Goal: Find specific page/section: Find specific page/section

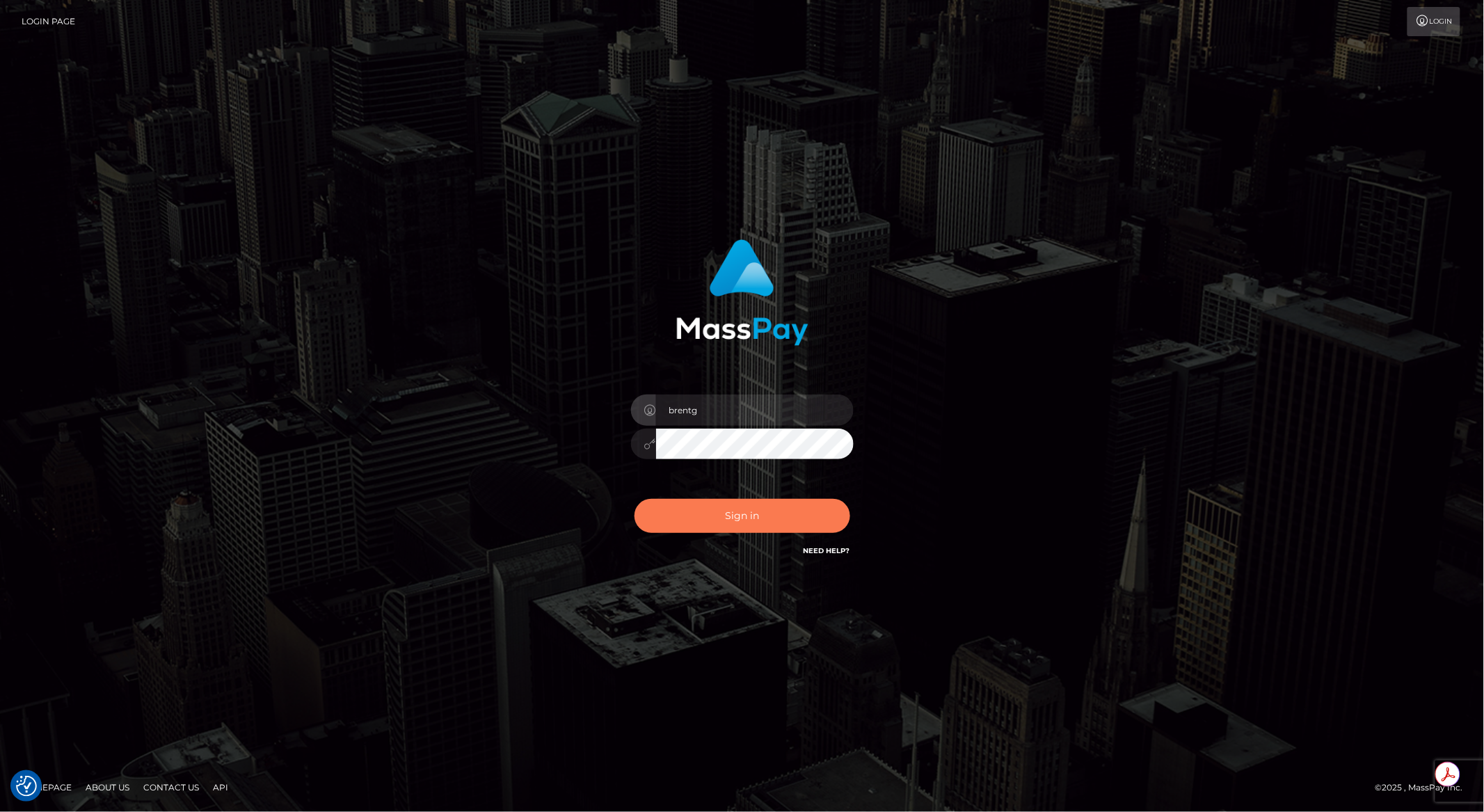
click at [773, 508] on button "Sign in" at bounding box center [742, 515] width 216 height 34
type input "brentg"
click at [794, 520] on button "Sign in" at bounding box center [742, 515] width 216 height 34
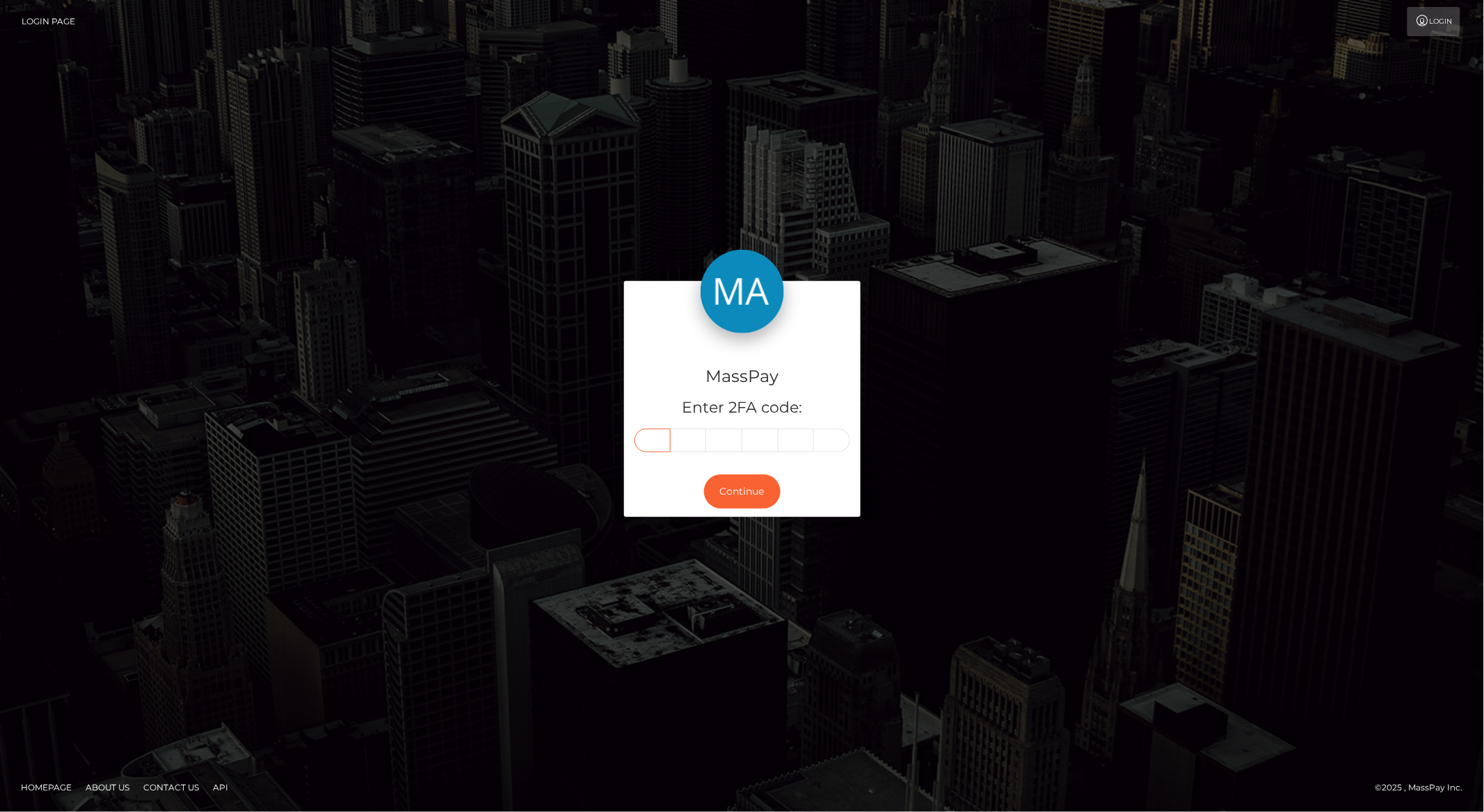
paste input "9"
type input "9"
type input "5"
type input "3"
type input "2"
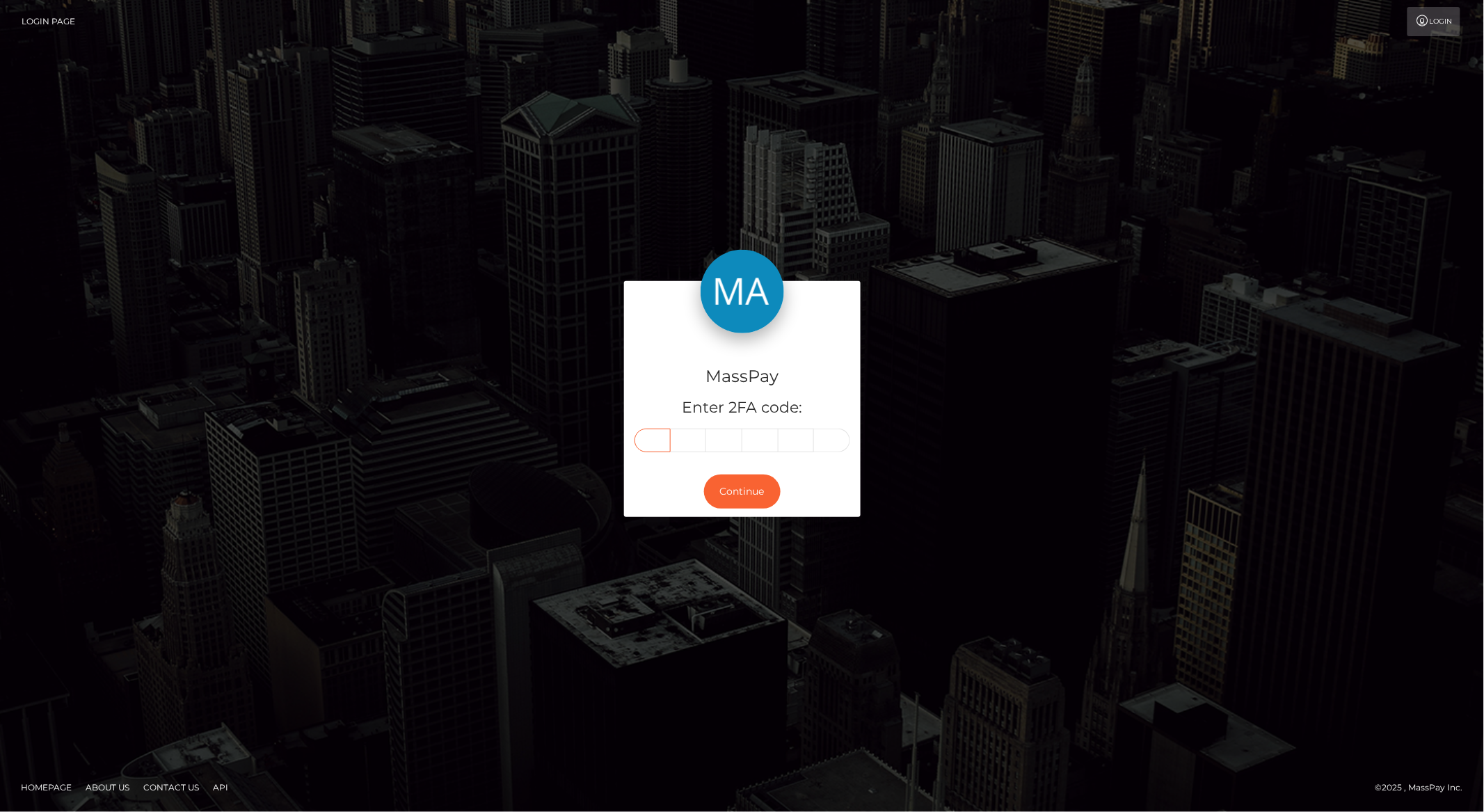
type input "5"
type input "8"
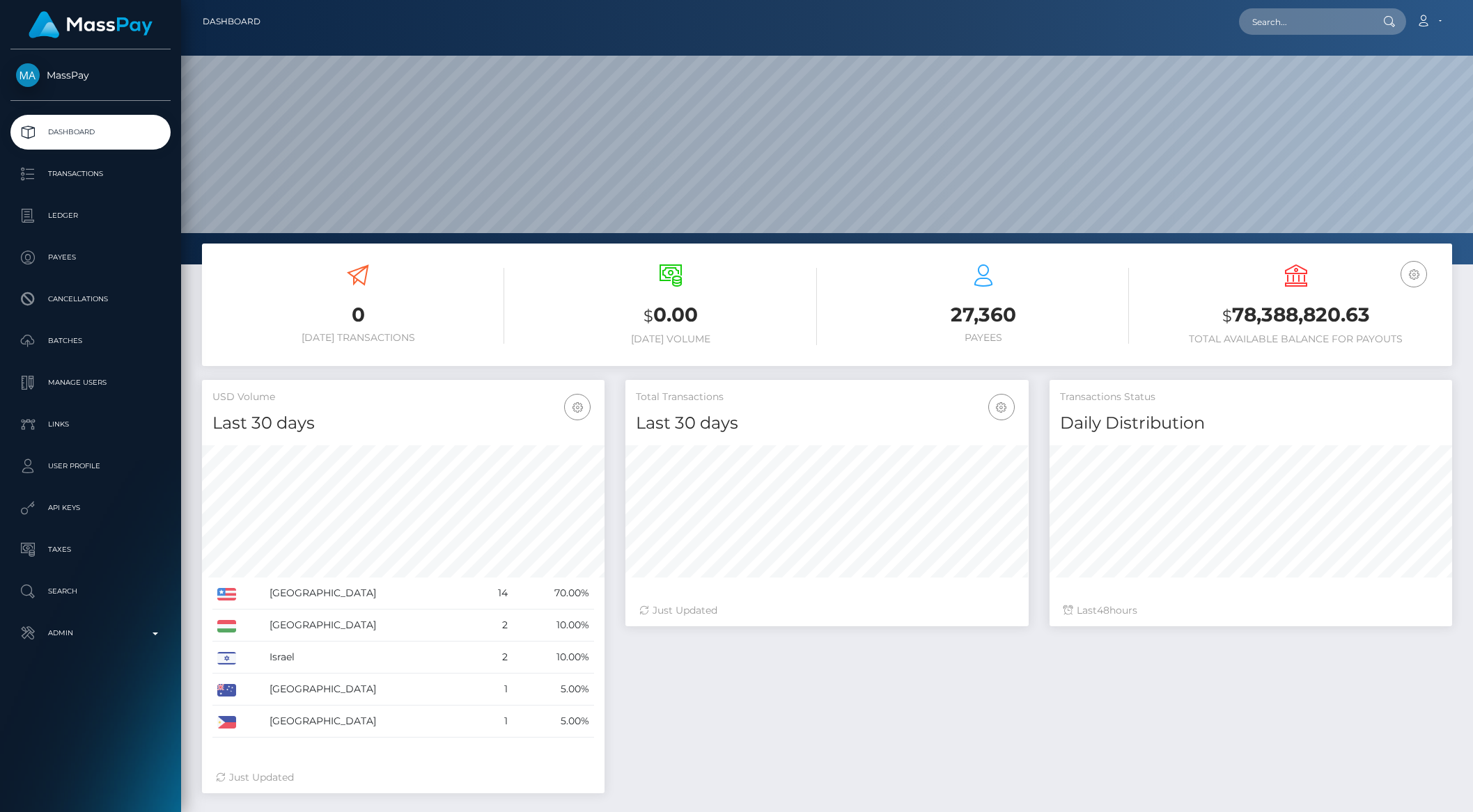
scroll to position [246, 401]
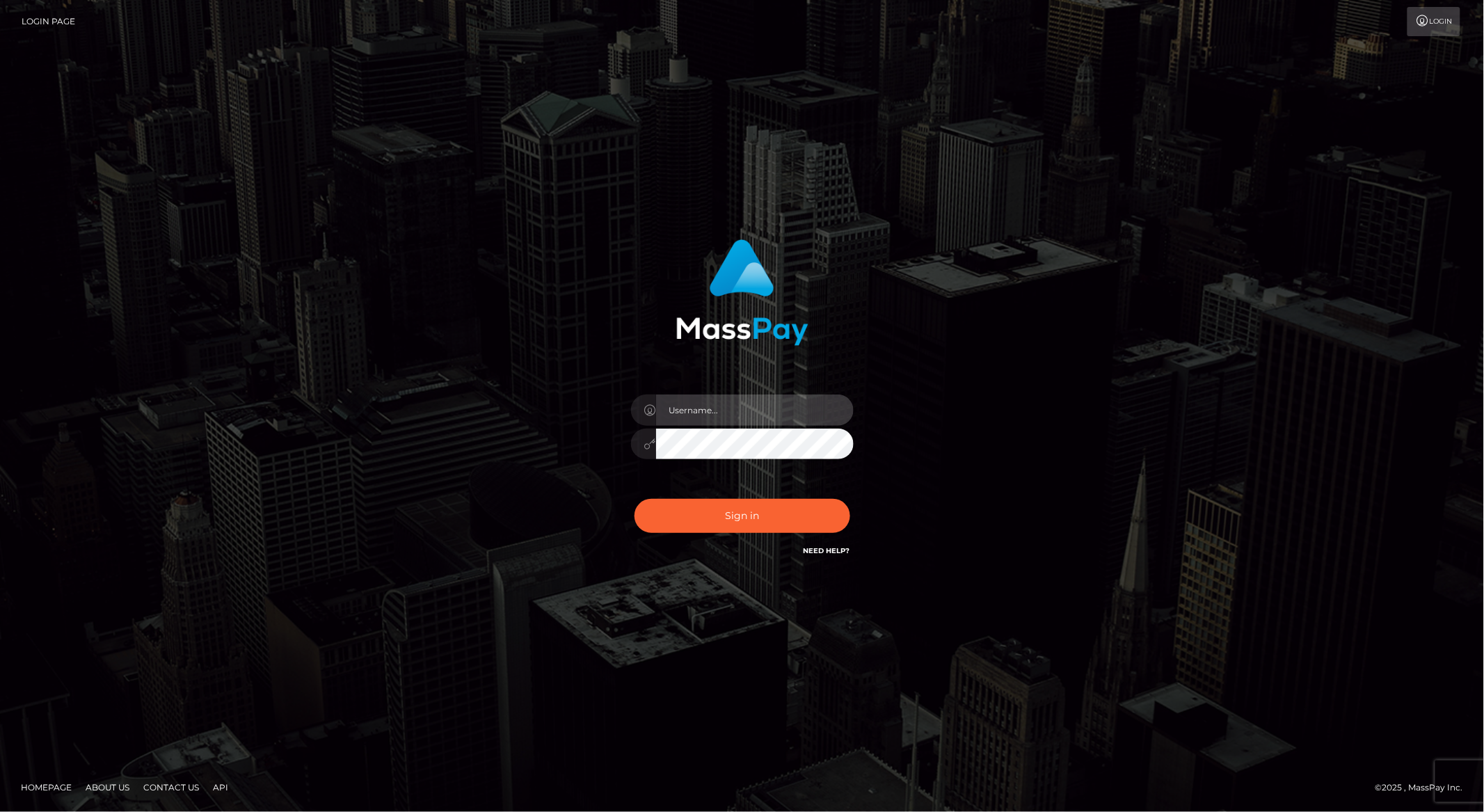
type input "brentg"
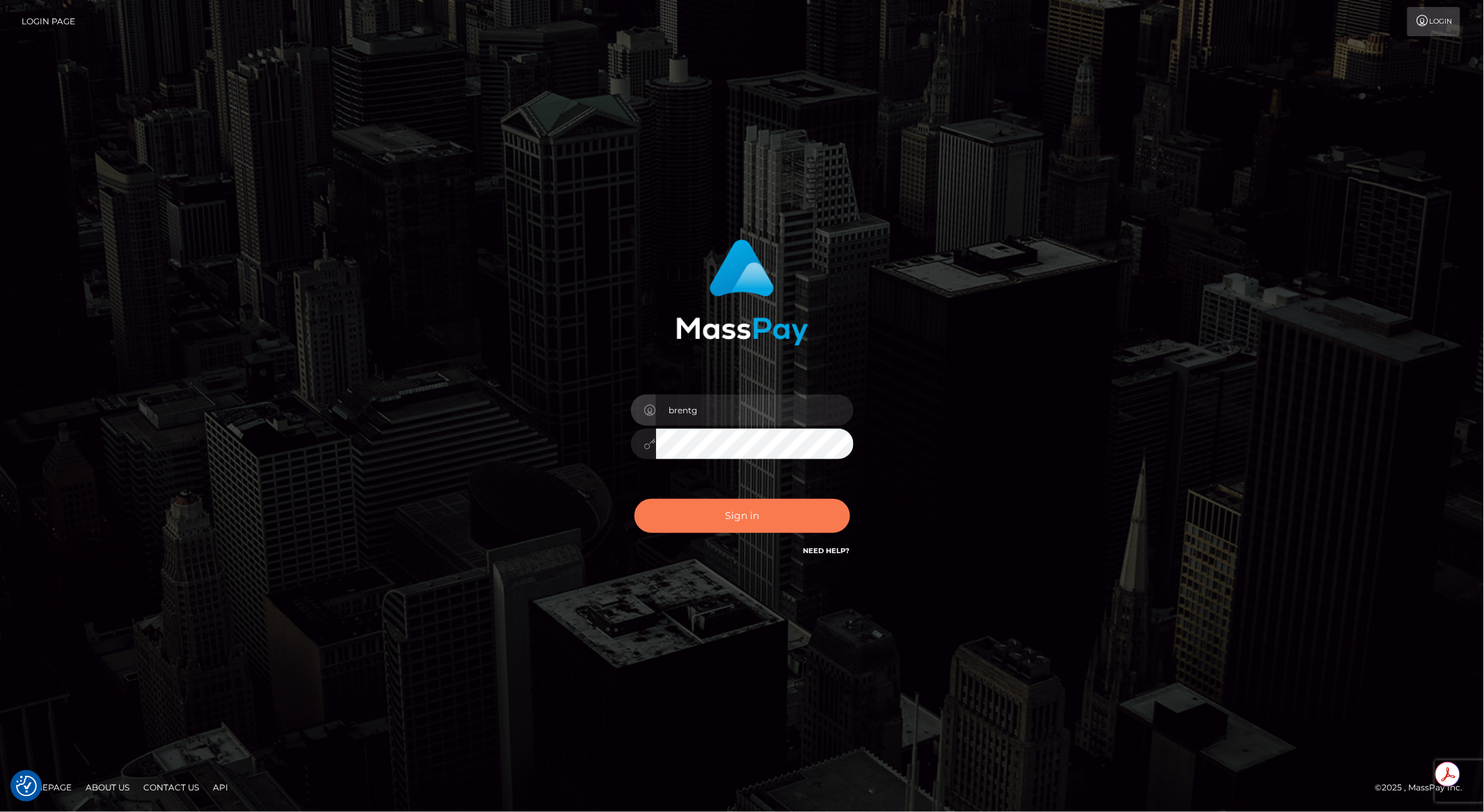
click at [766, 531] on button "Sign in" at bounding box center [742, 515] width 216 height 34
click at [746, 525] on button "Sign in" at bounding box center [742, 515] width 216 height 34
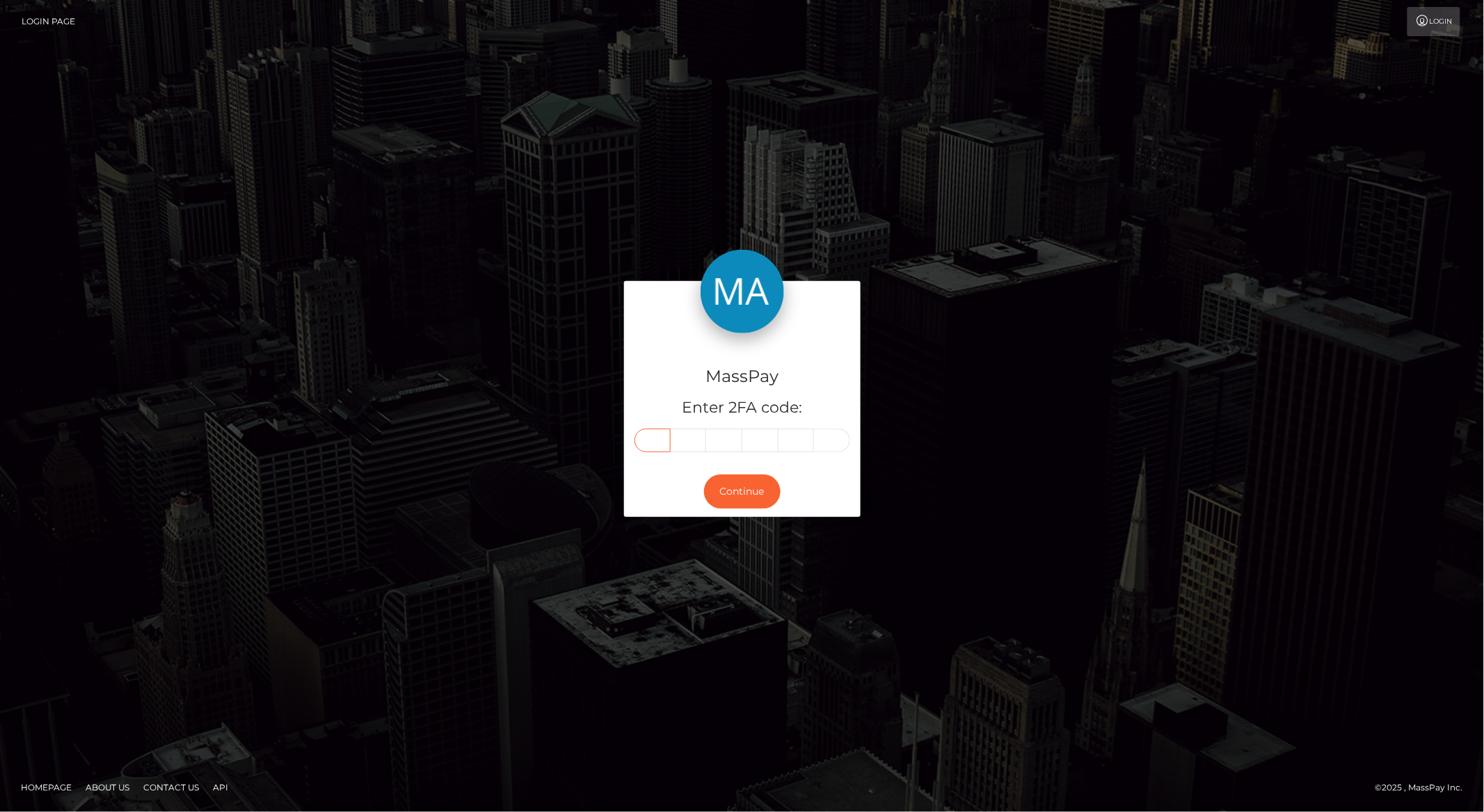
paste input "5"
type input "5"
type input "7"
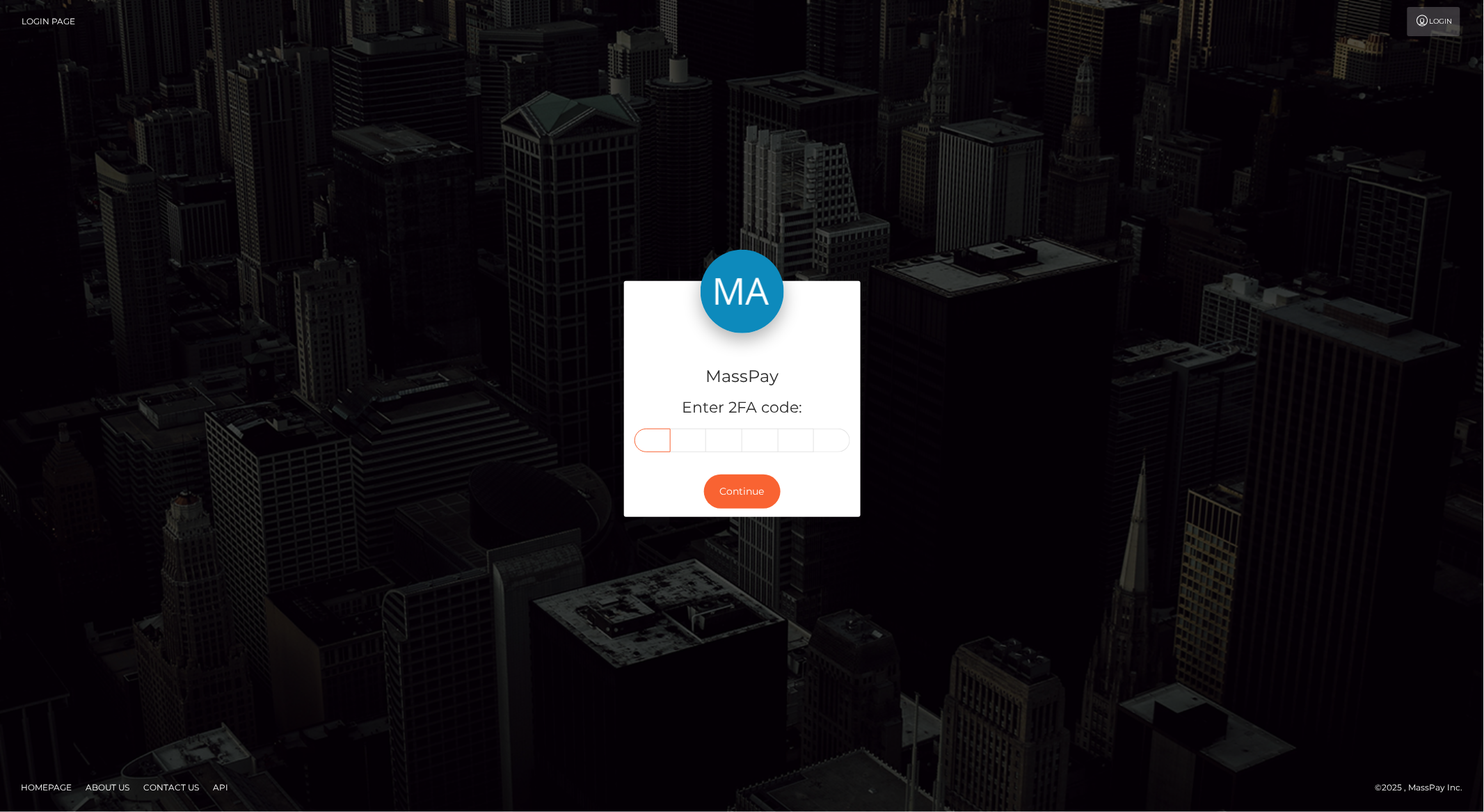
type input "3"
type input "9"
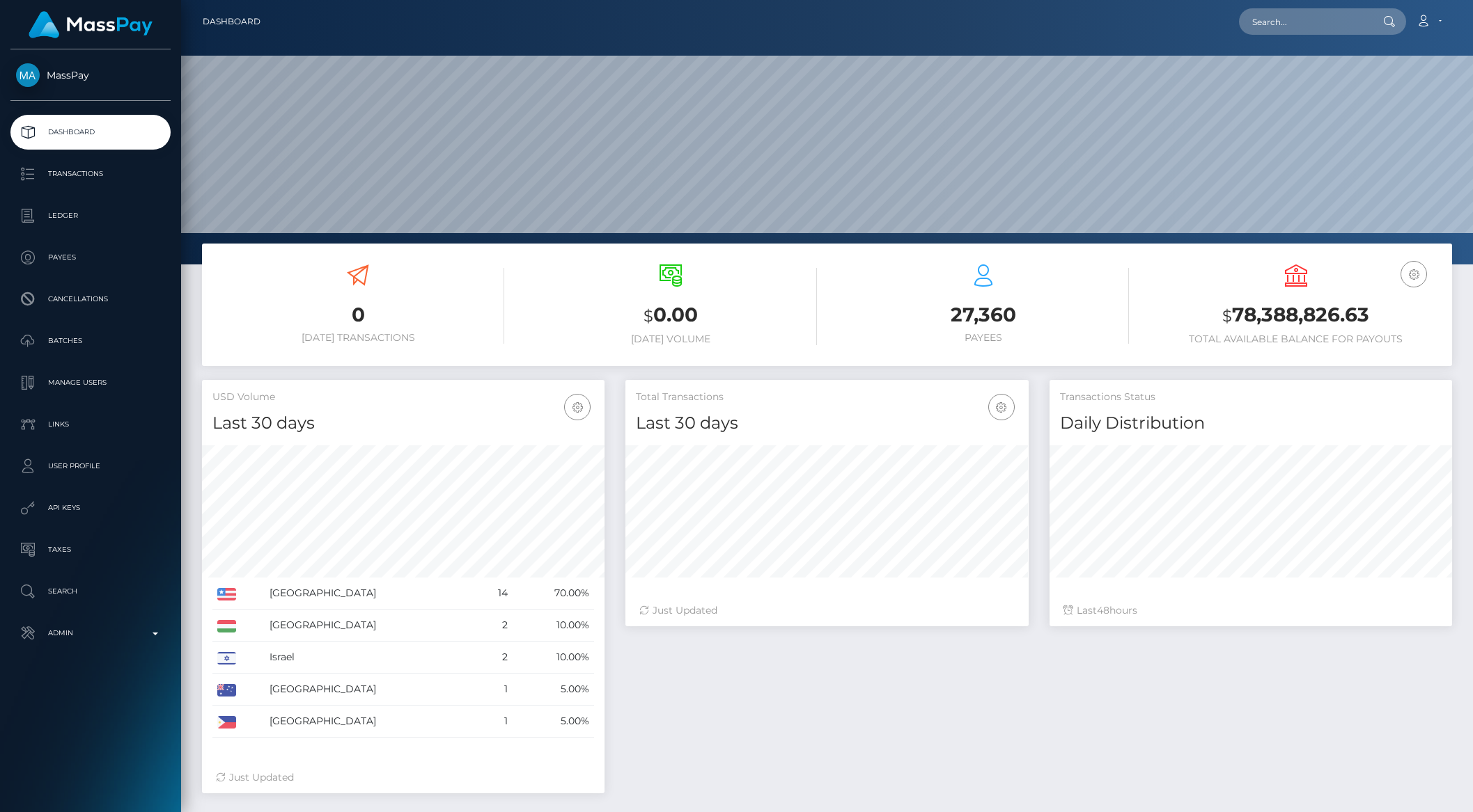
scroll to position [246, 401]
click at [1280, 29] on input "text" at bounding box center [1304, 21] width 131 height 26
paste input "pout_z4ooi3rafCA19"
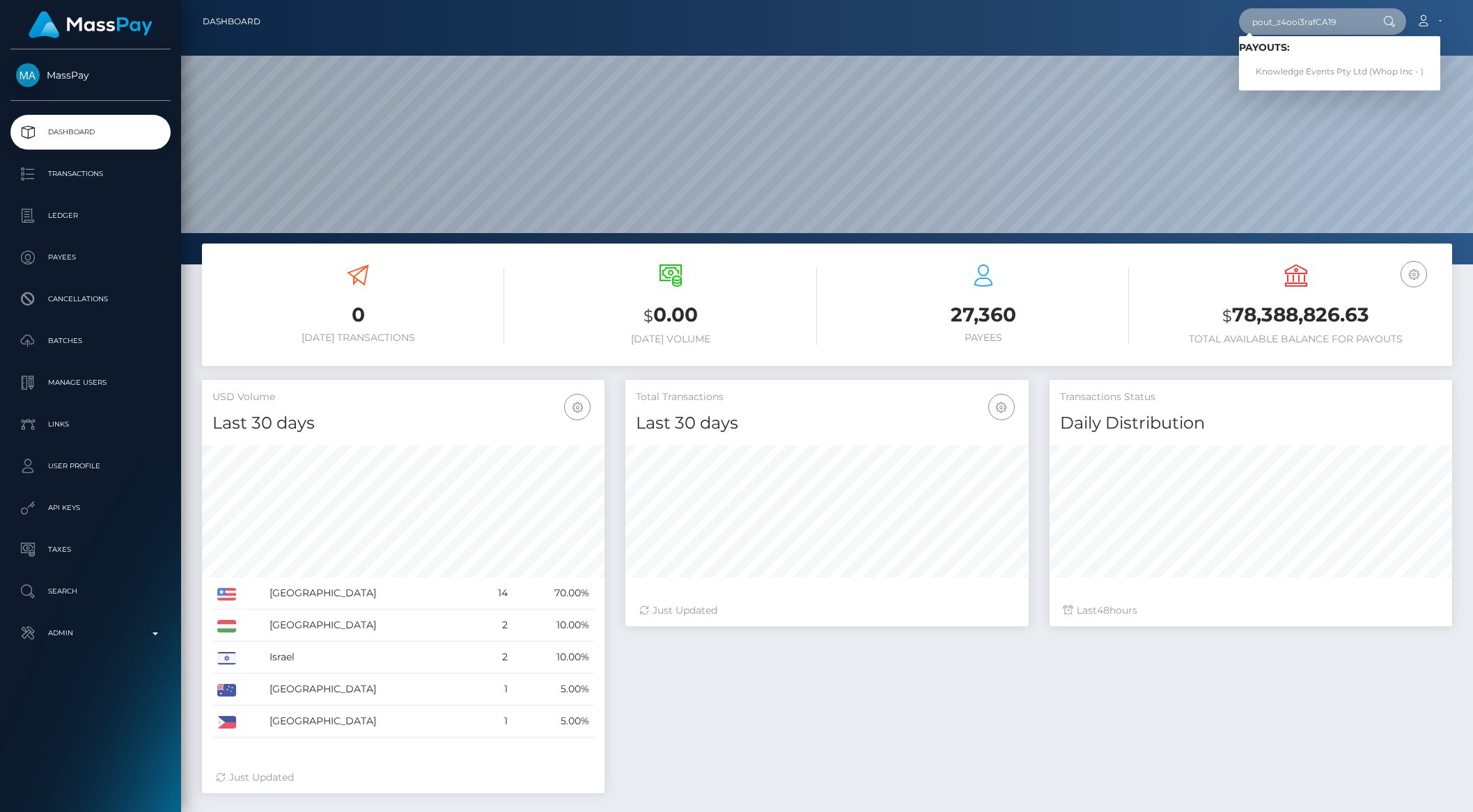
type input "pout_z4ooi3rafCA19"
click at [1278, 73] on link "Knowledge Events Pty Ltd (Whop Inc - )" at bounding box center [1340, 72] width 201 height 26
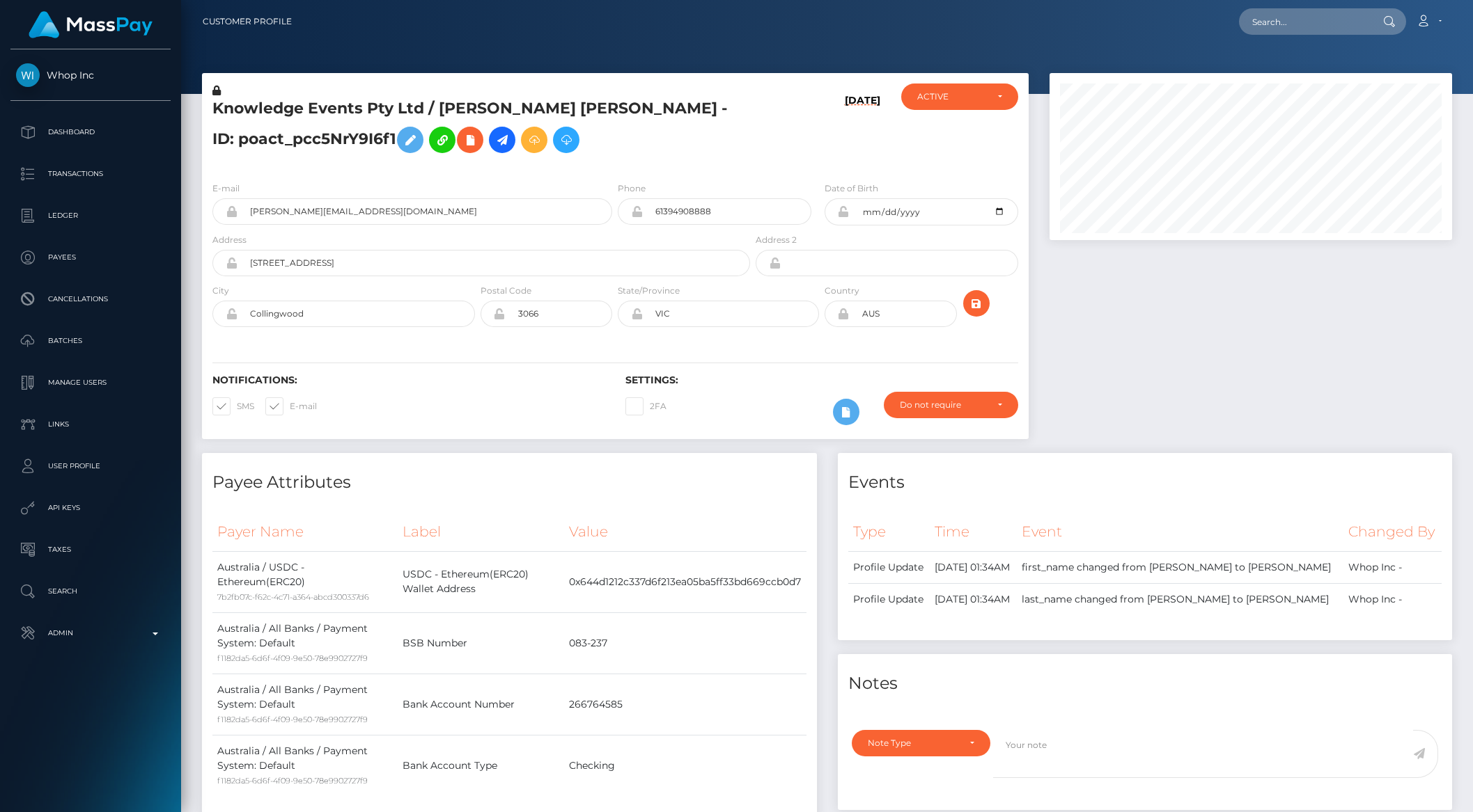
scroll to position [167, 401]
click at [1141, 404] on div at bounding box center [1251, 263] width 424 height 380
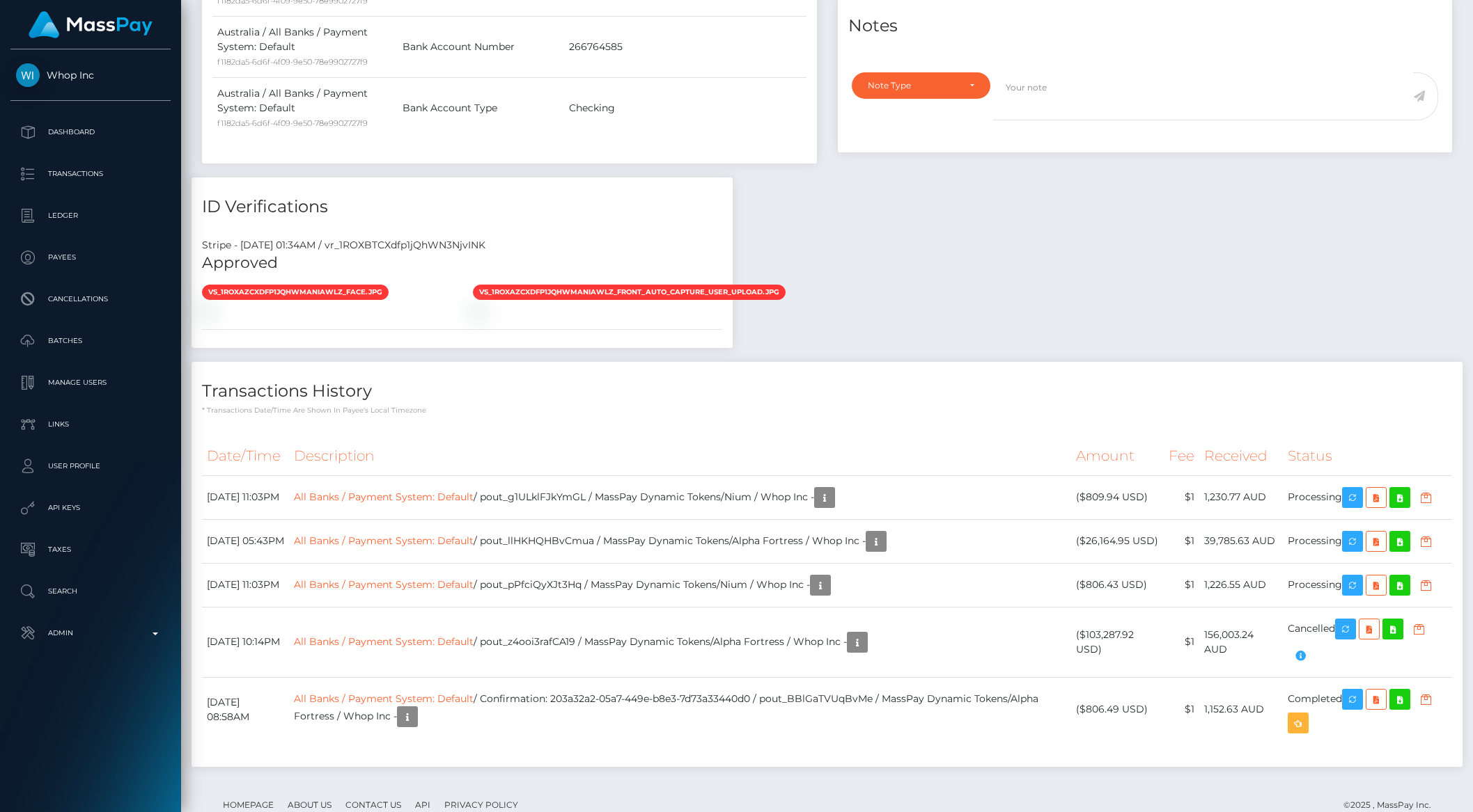
scroll to position [659, 0]
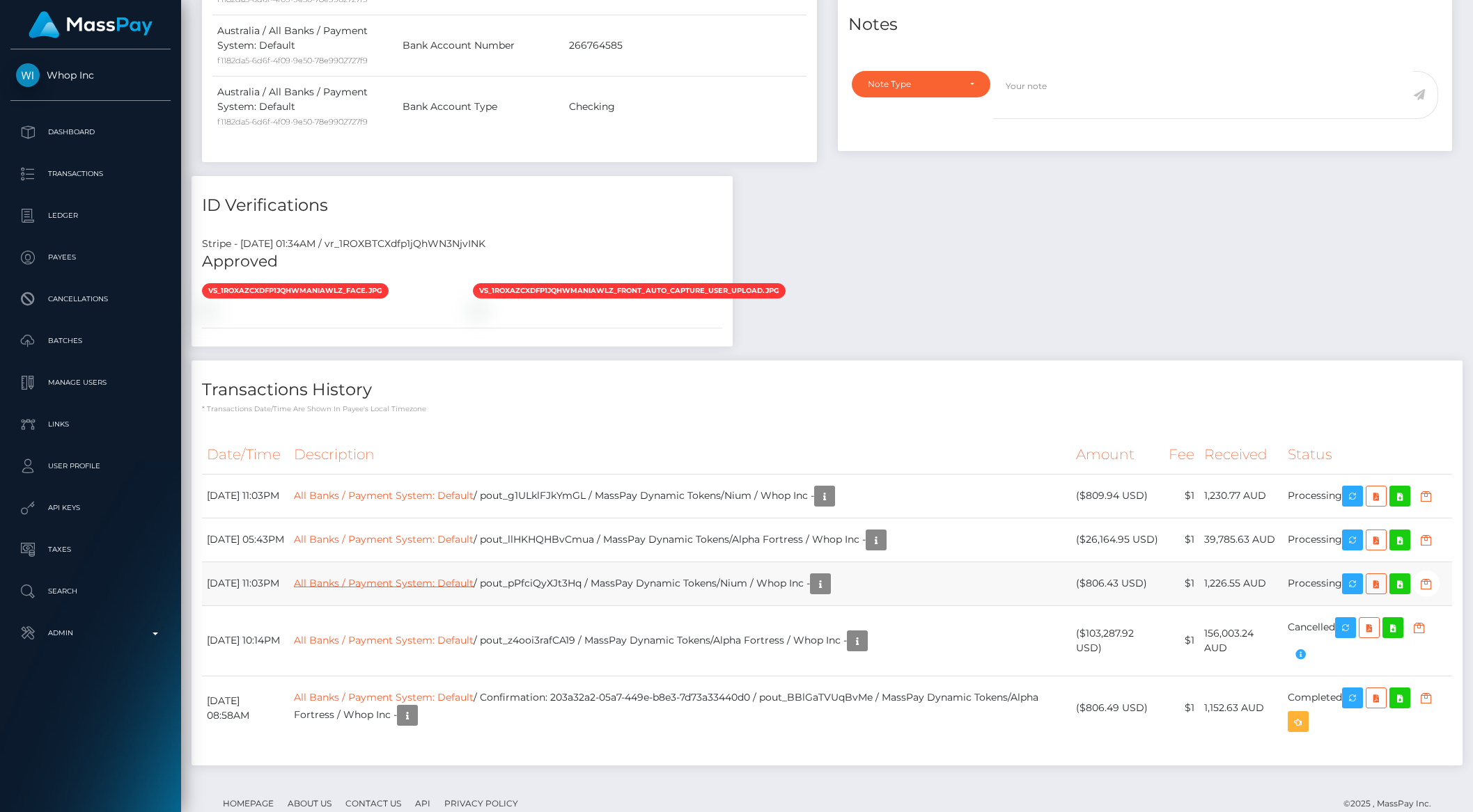
click at [426, 589] on link "All Banks / Payment System: Default" at bounding box center [384, 582] width 180 height 13
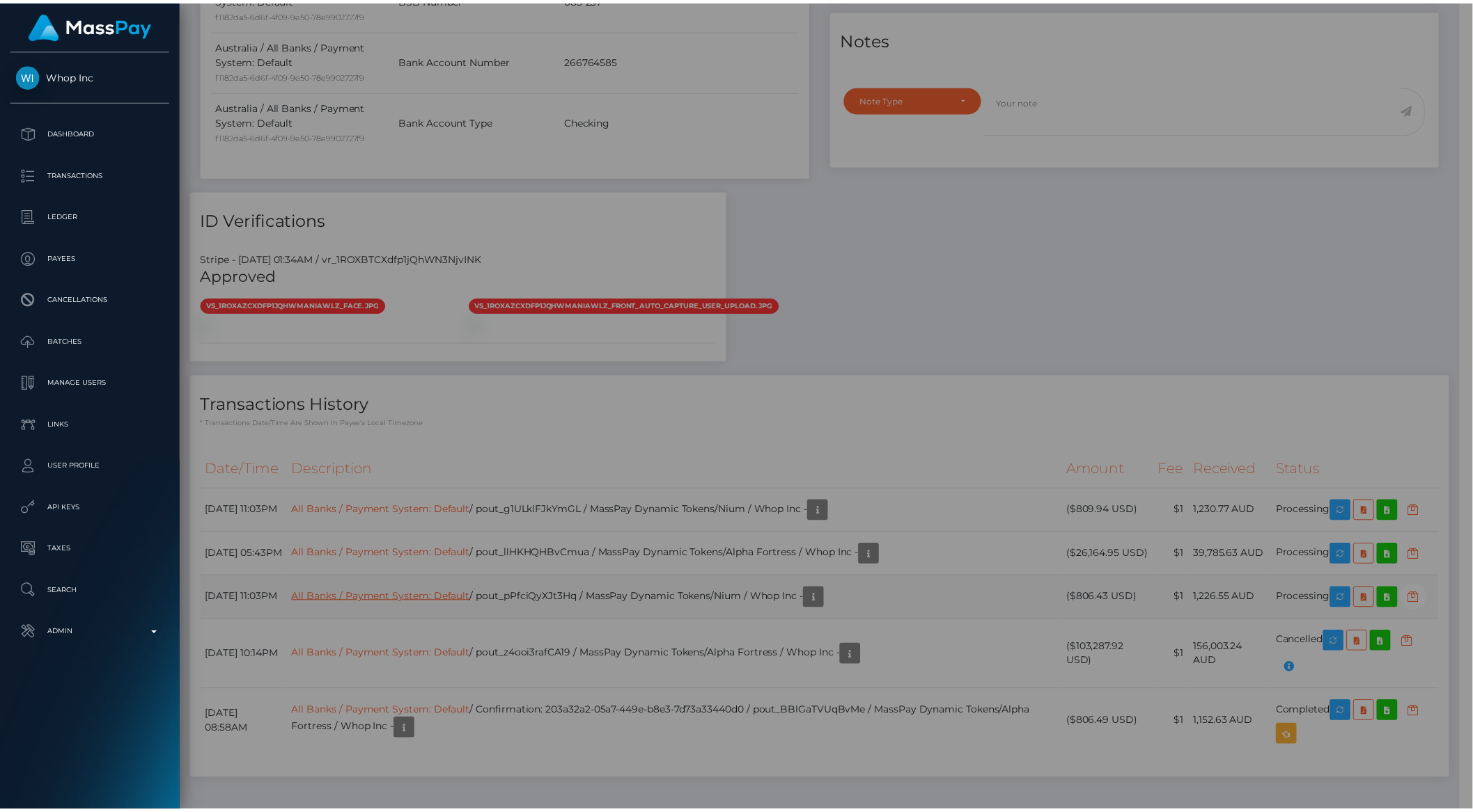
scroll to position [695697, 695824]
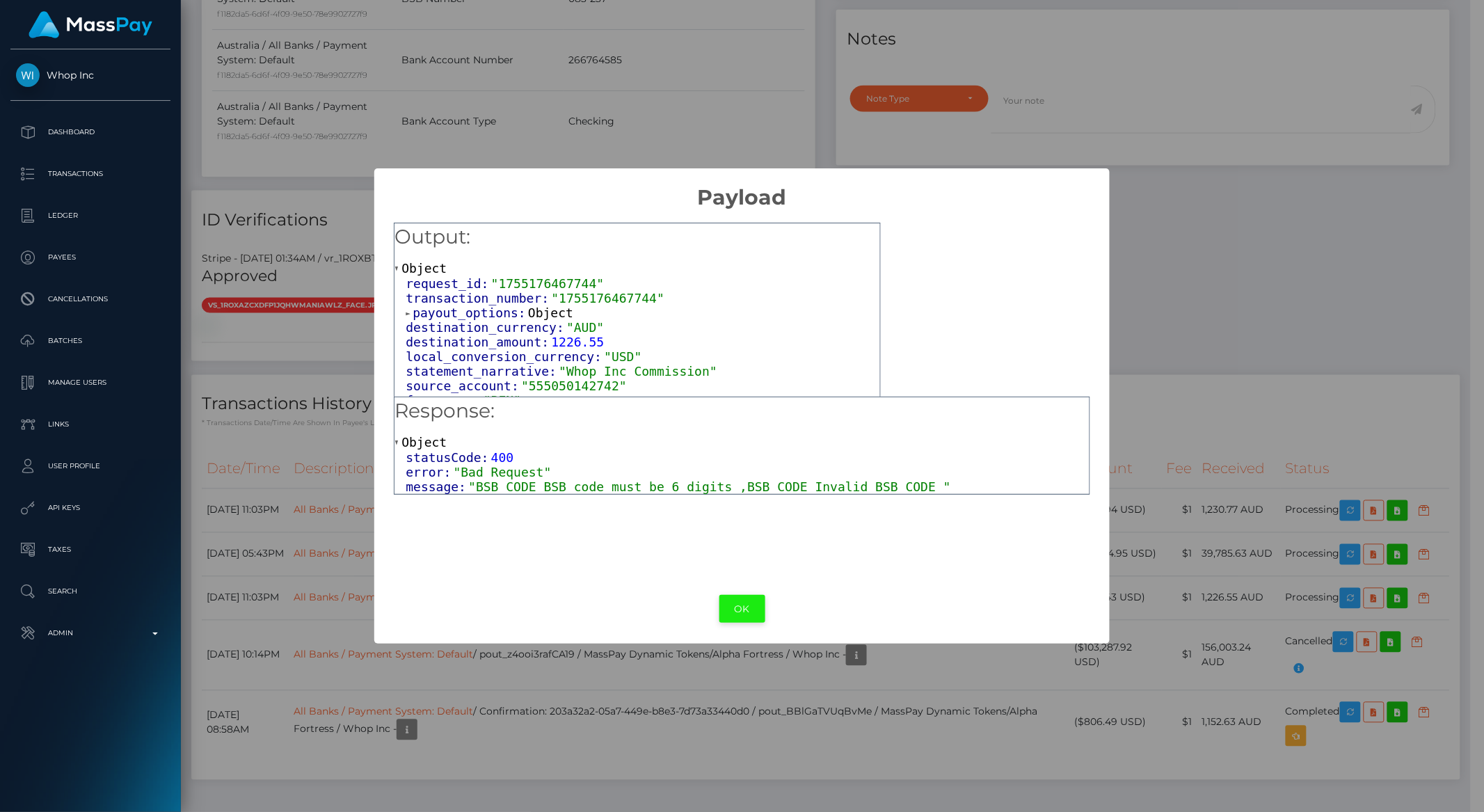
click at [739, 615] on button "OK" at bounding box center [742, 609] width 46 height 29
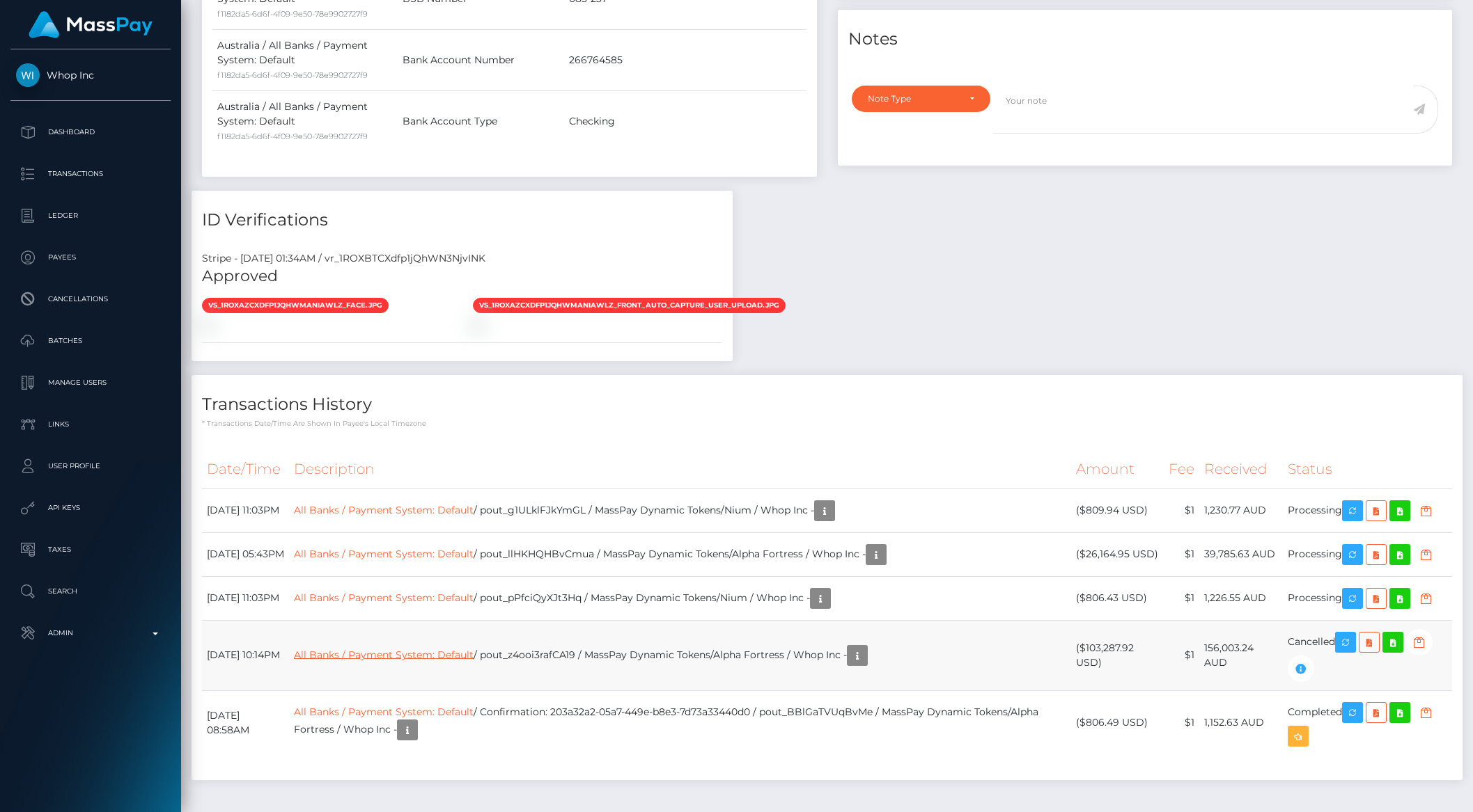
click at [446, 660] on link "All Banks / Payment System: Default" at bounding box center [384, 653] width 180 height 13
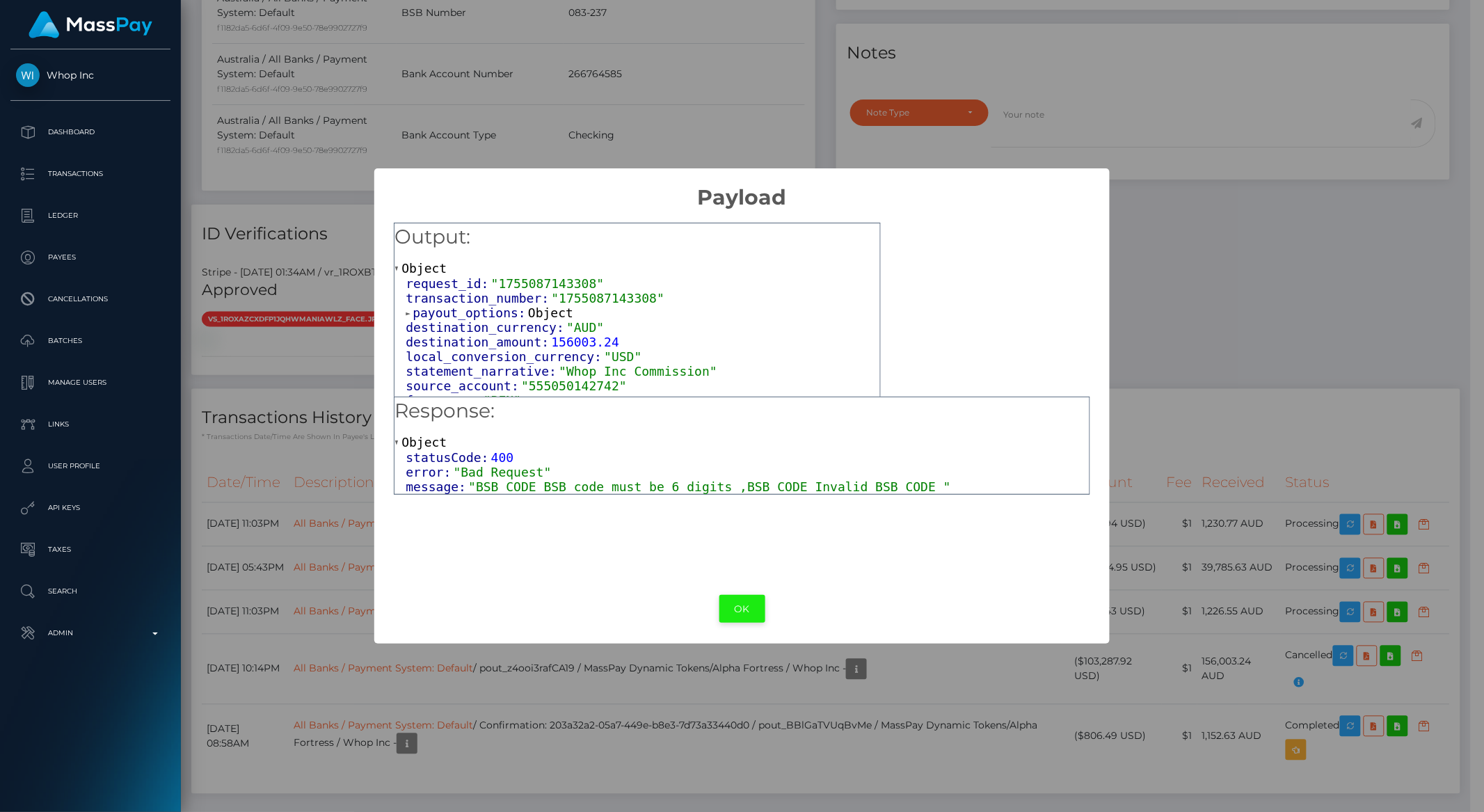
click at [743, 615] on button "OK" at bounding box center [742, 609] width 46 height 29
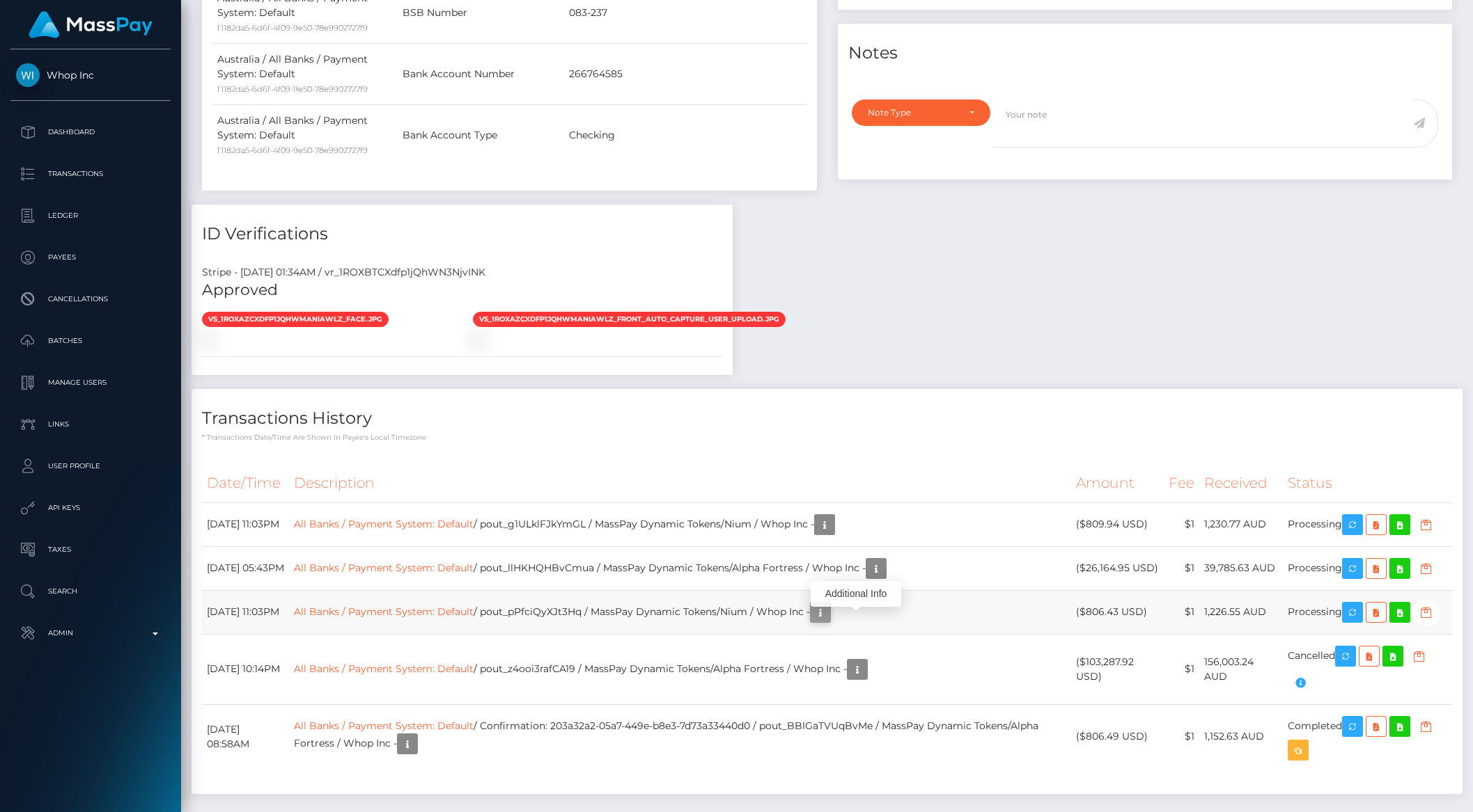
click at [829, 622] on icon "button" at bounding box center [819, 613] width 16 height 17
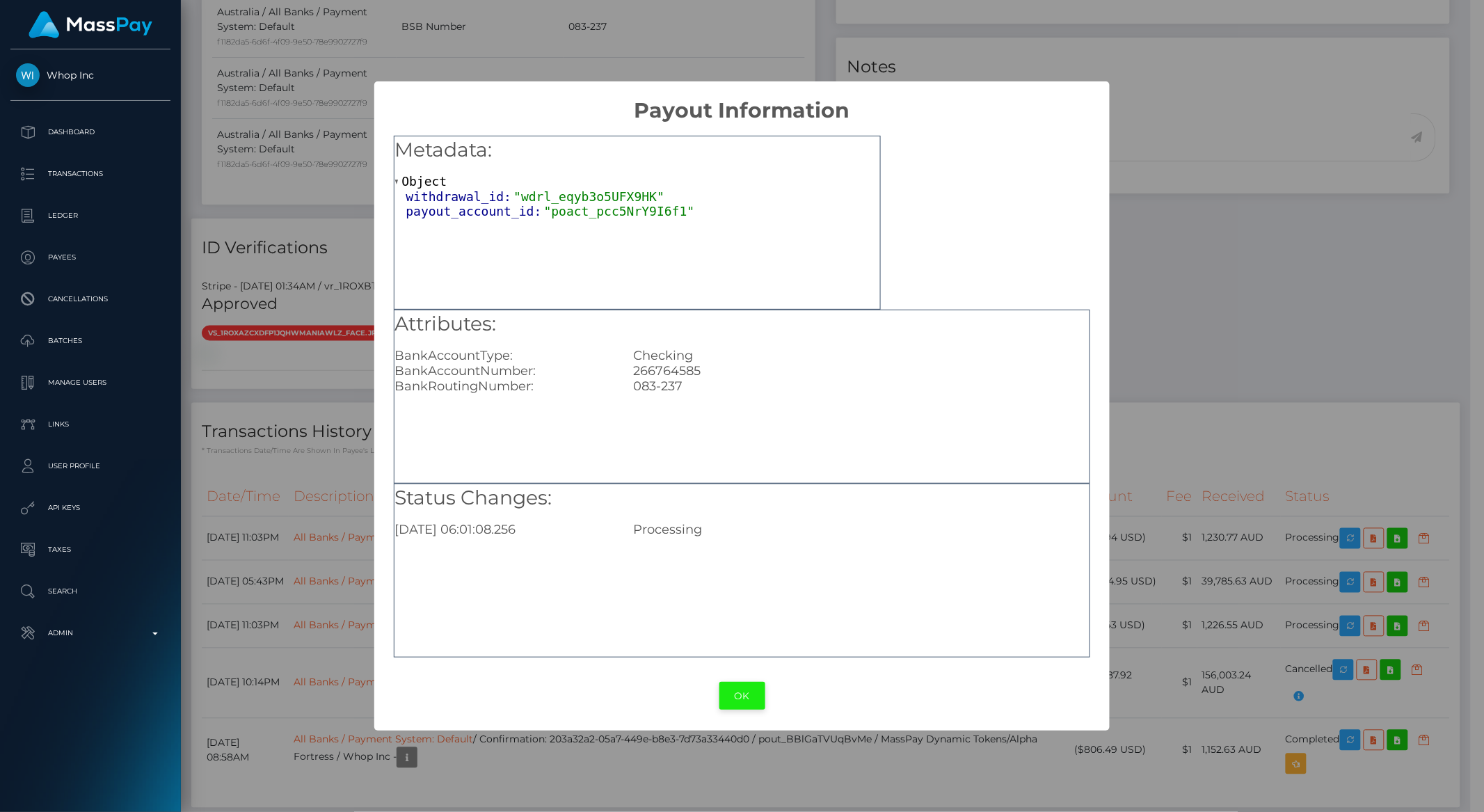
click at [737, 692] on button "OK" at bounding box center [742, 696] width 46 height 29
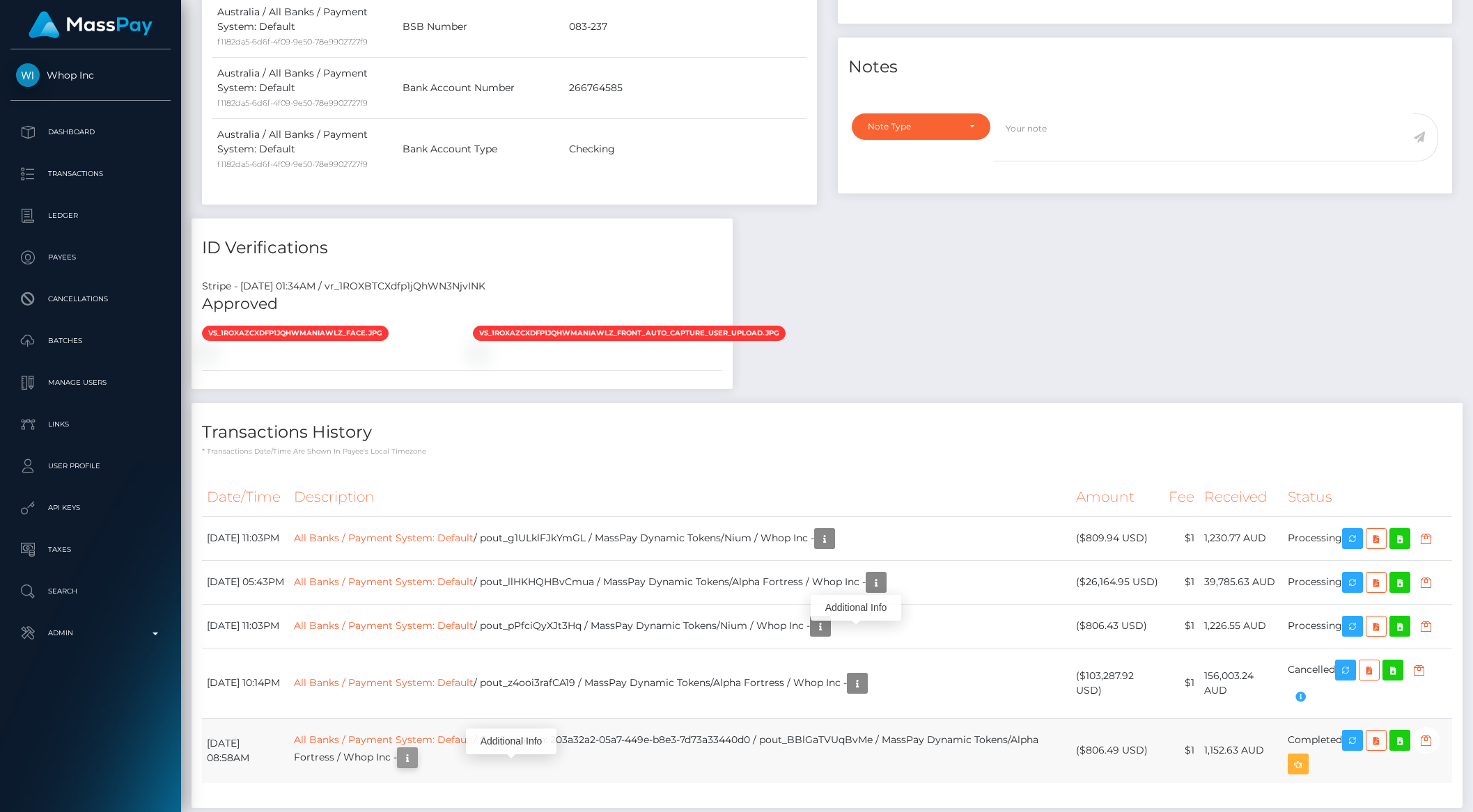
click at [416, 767] on icon "button" at bounding box center [406, 758] width 16 height 17
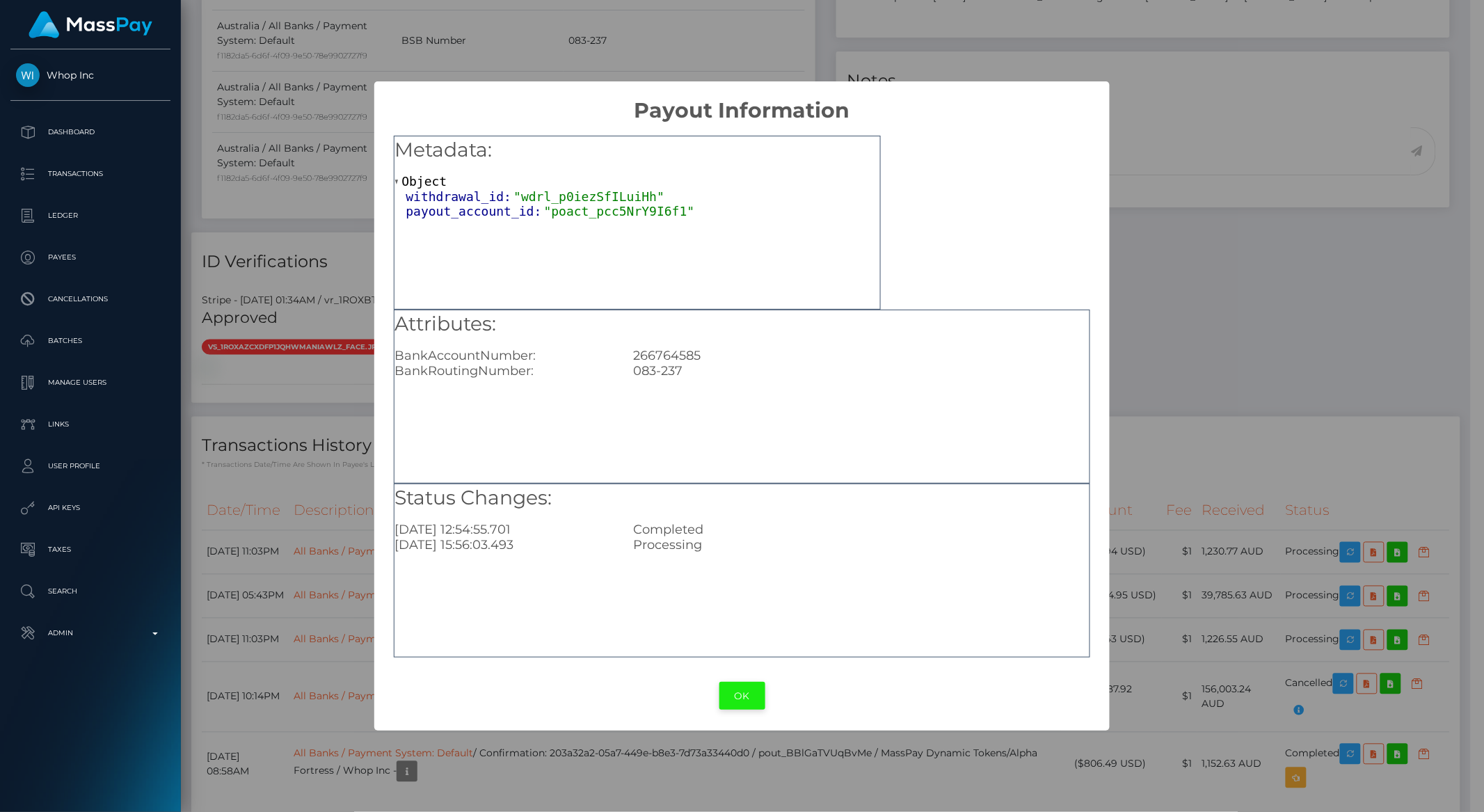
click at [759, 689] on button "OK" at bounding box center [742, 696] width 46 height 29
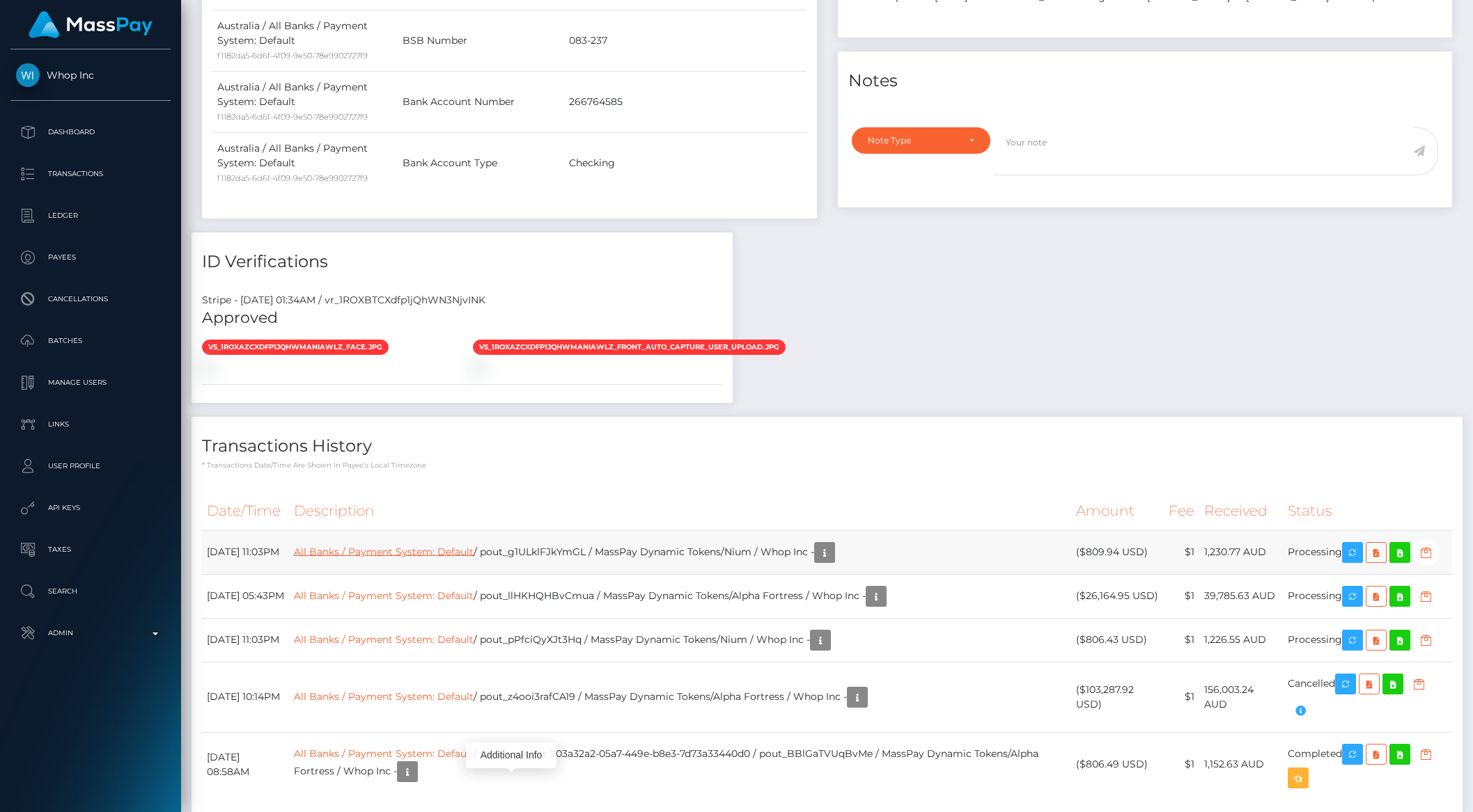
click at [418, 557] on link "All Banks / Payment System: Default" at bounding box center [384, 551] width 180 height 13
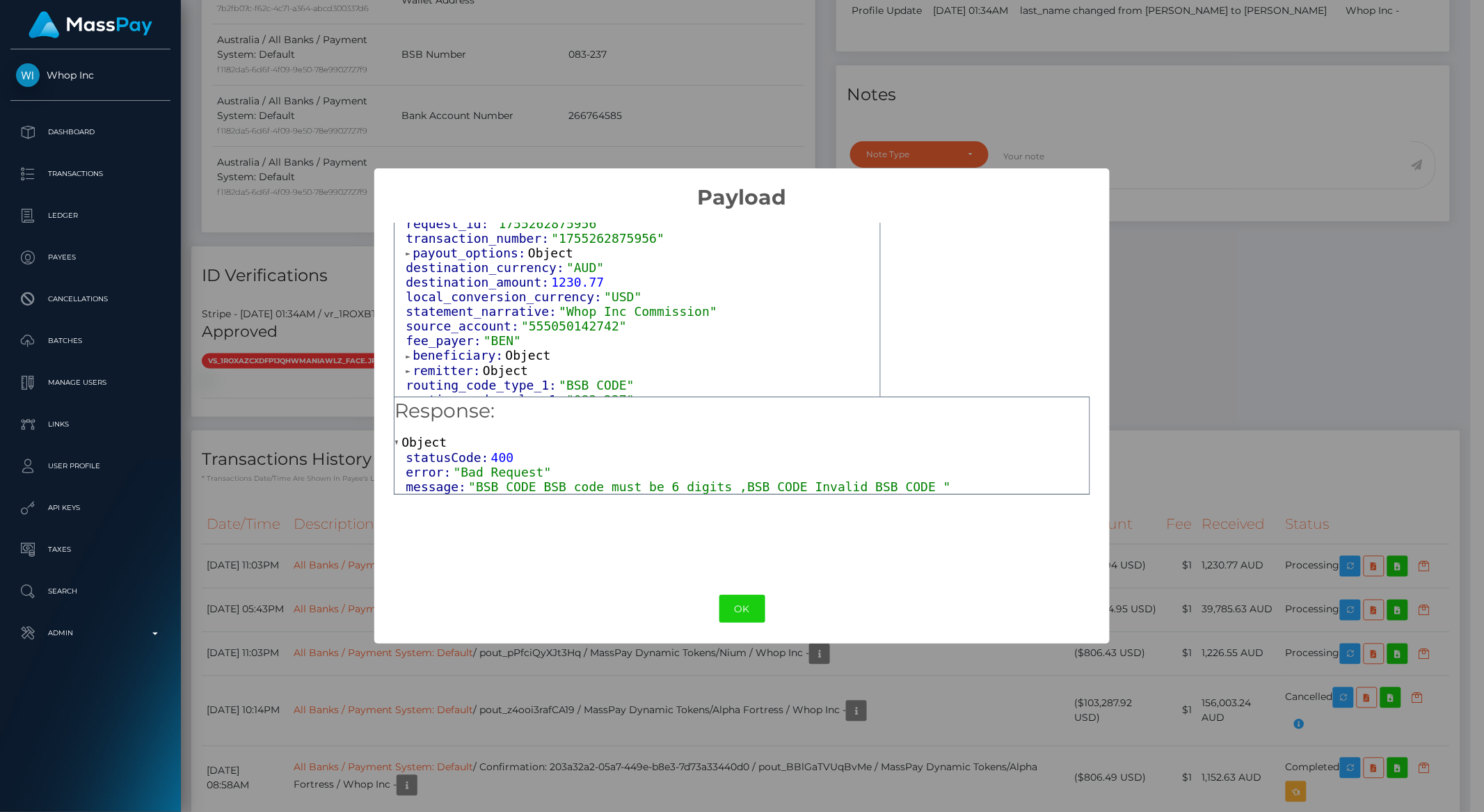
scroll to position [63, 0]
click at [427, 362] on span "remitter:" at bounding box center [448, 367] width 71 height 14
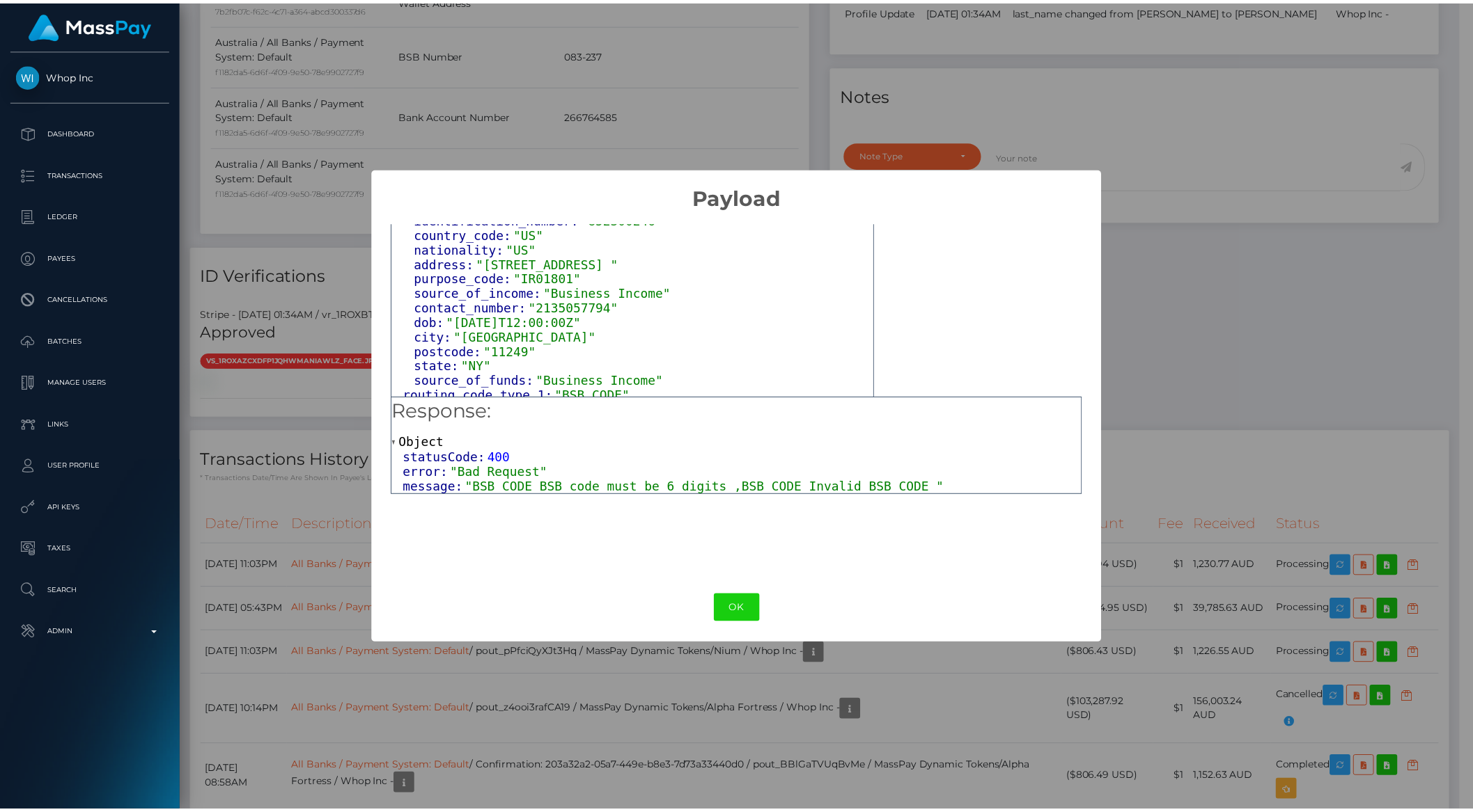
scroll to position [285, 0]
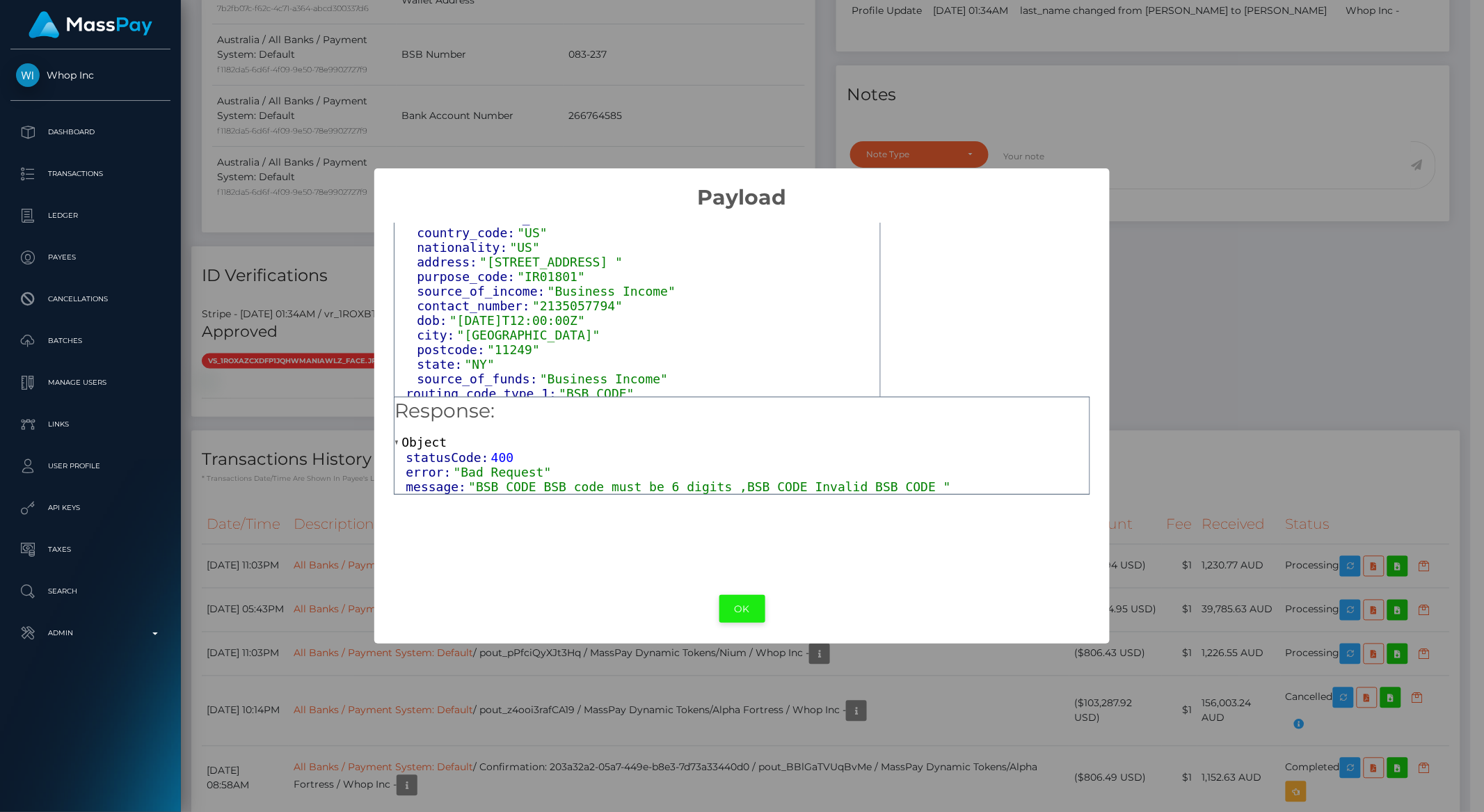
click at [742, 618] on button "OK" at bounding box center [742, 609] width 46 height 29
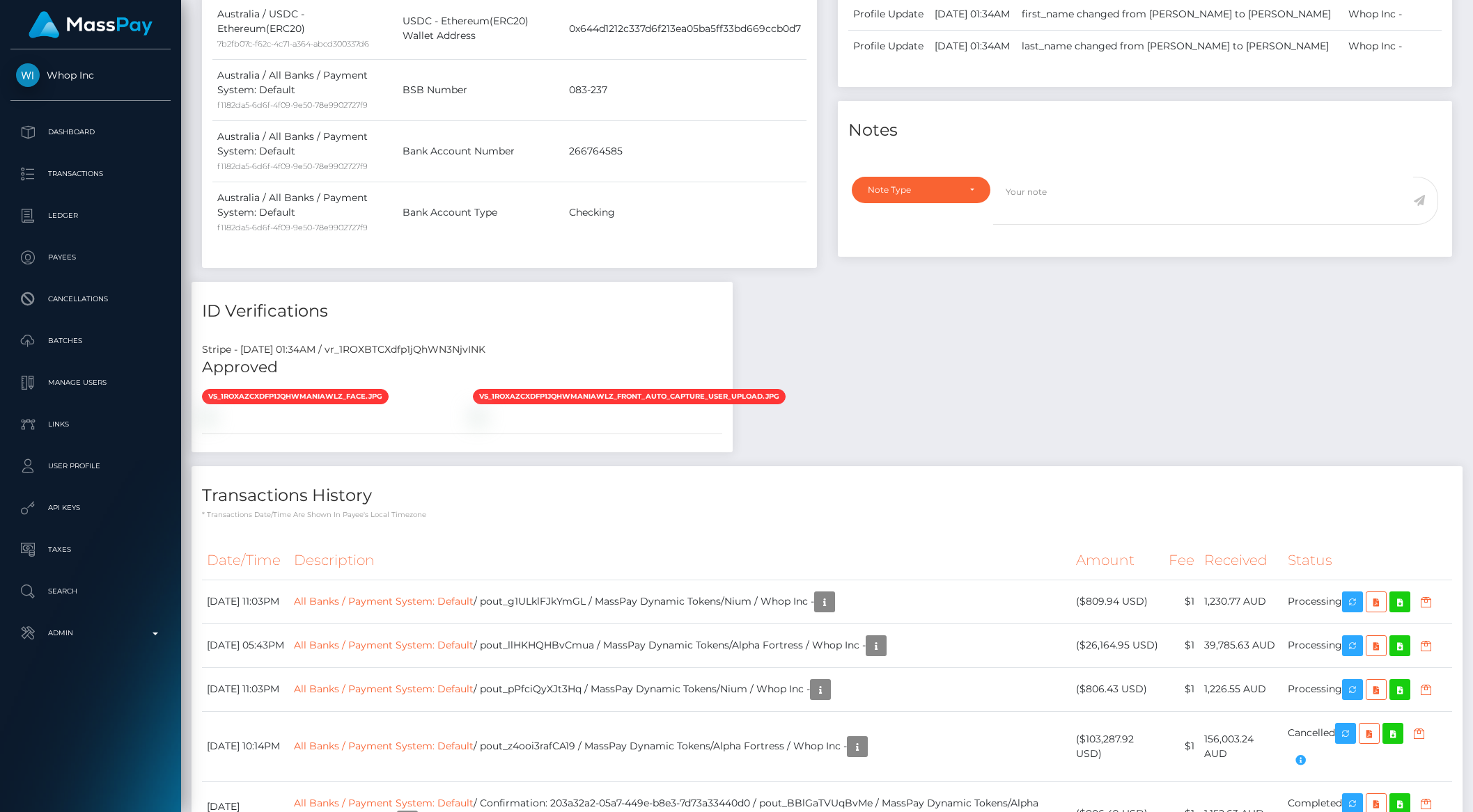
scroll to position [707, 0]
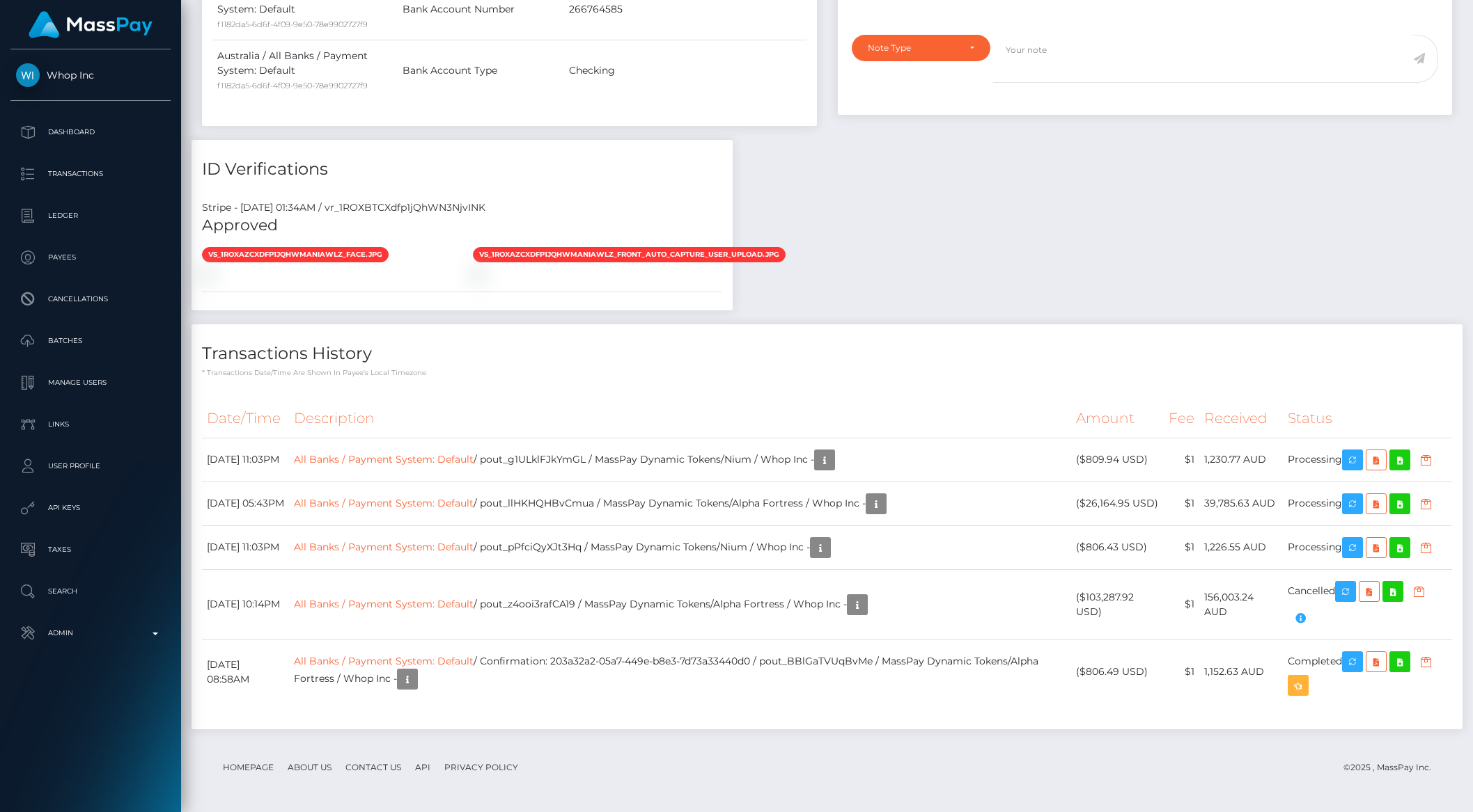
click at [826, 399] on th "Description" at bounding box center [680, 419] width 781 height 39
click at [413, 496] on link "All Banks / Payment System: Default" at bounding box center [384, 502] width 180 height 13
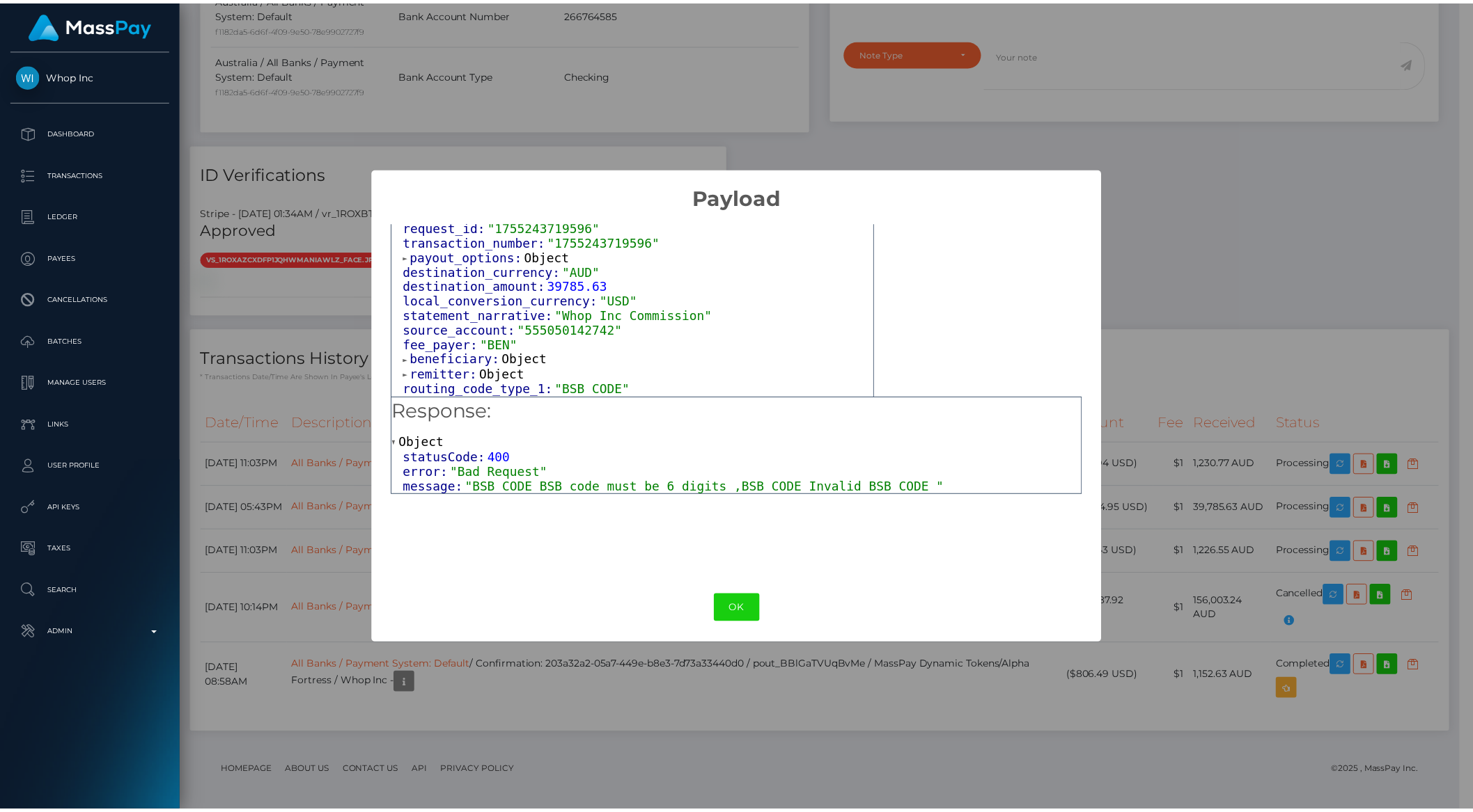
scroll to position [63, 0]
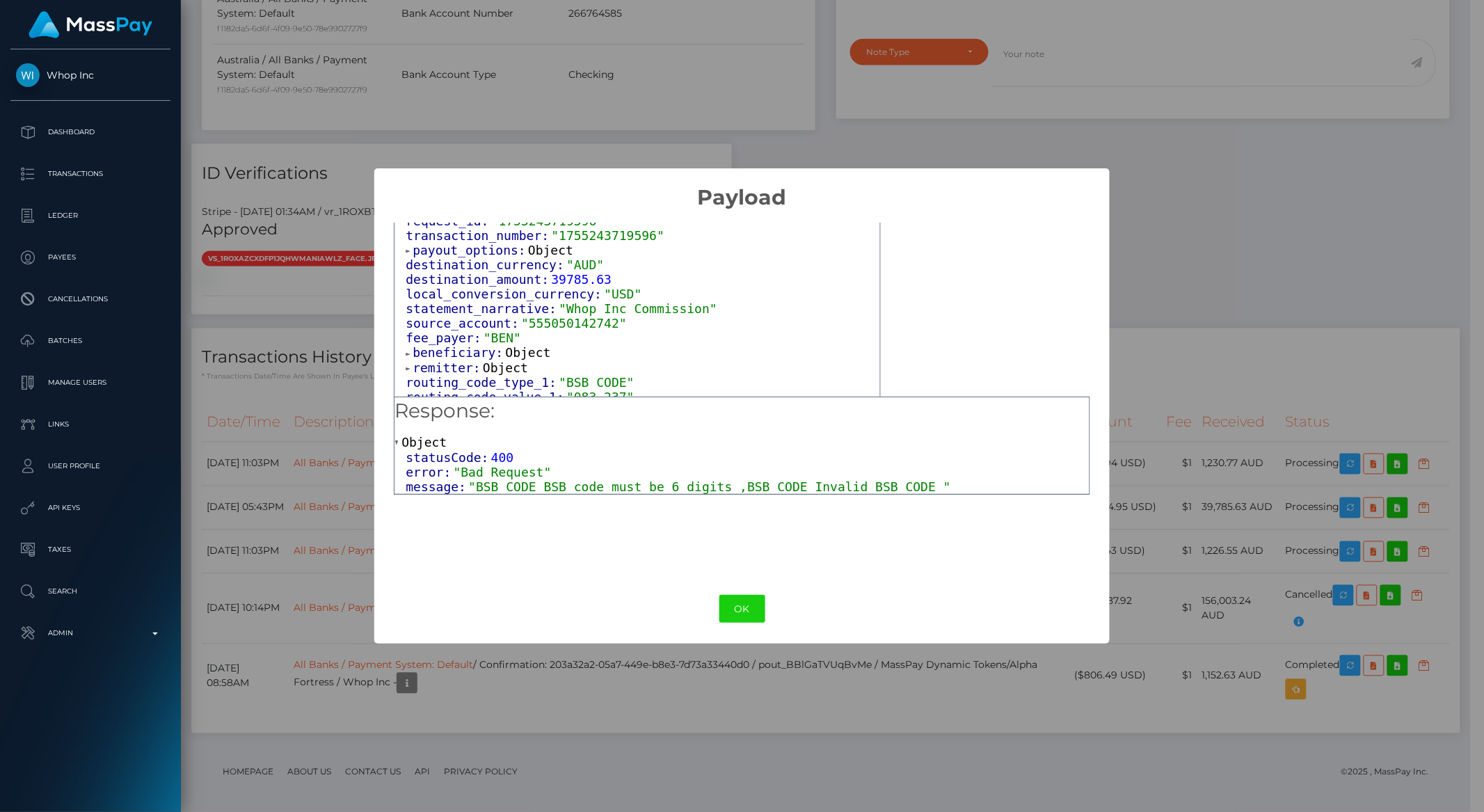
click at [1174, 287] on div "× Payload Output: Object request_id: "1755243719596" transaction_number: "17552…" at bounding box center [742, 406] width 1484 height 812
click at [1210, 292] on div "× Payload Output: Object request_id: "1755243719596" transaction_number: "17552…" at bounding box center [742, 406] width 1484 height 812
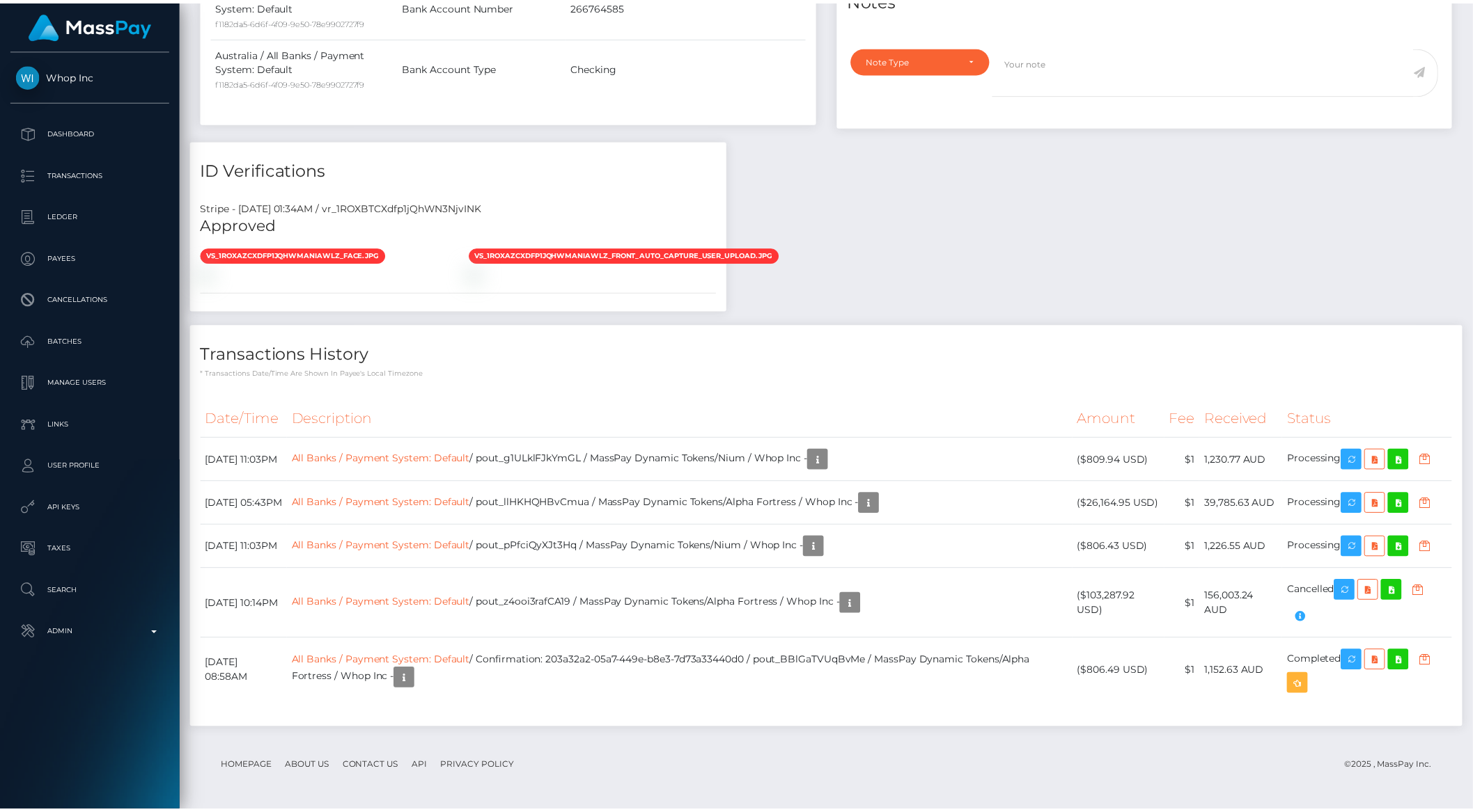
scroll to position [695697, 695824]
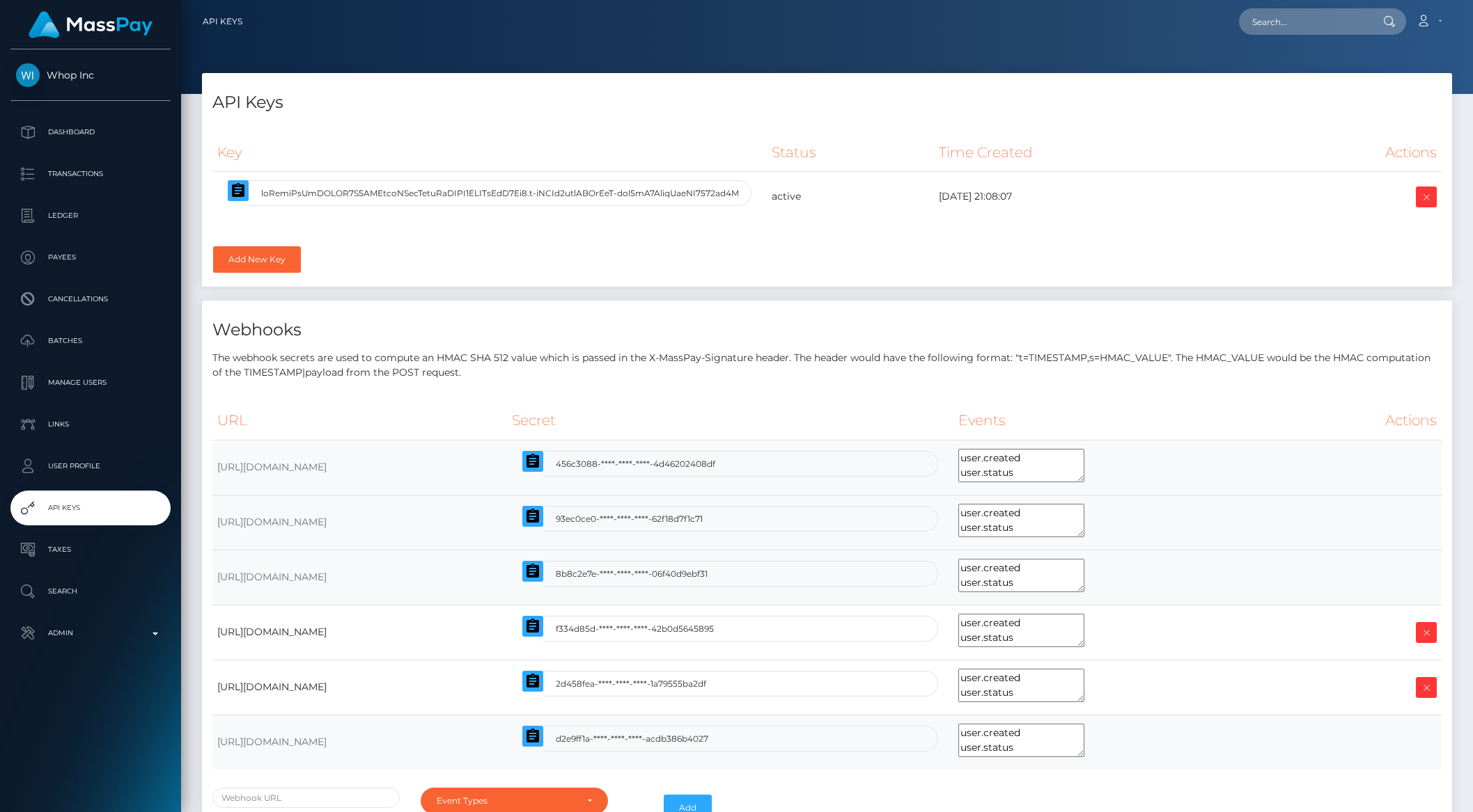
select select
click at [235, 188] on icon "button" at bounding box center [238, 190] width 16 height 16
